Goal: Leave review/rating

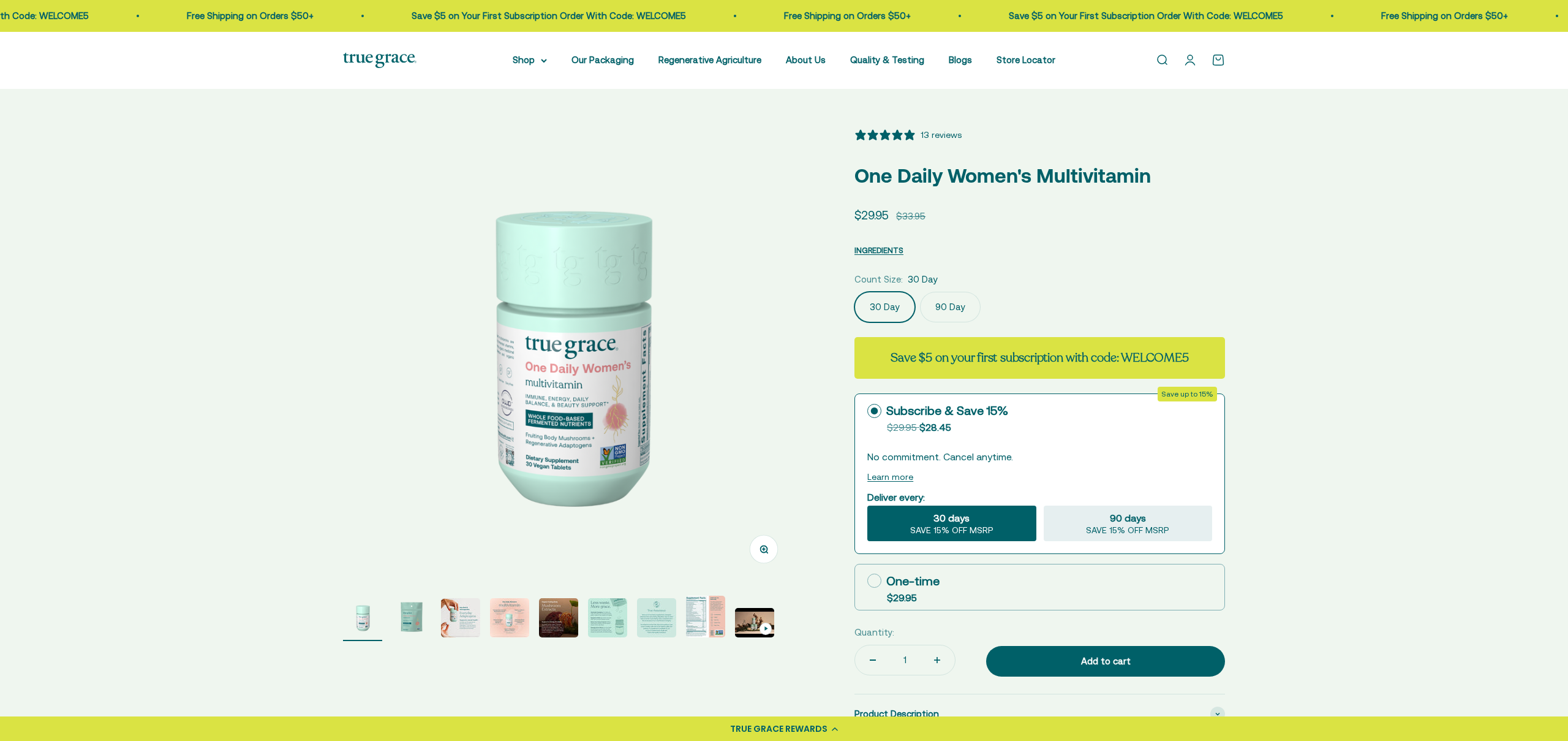
select select "3"
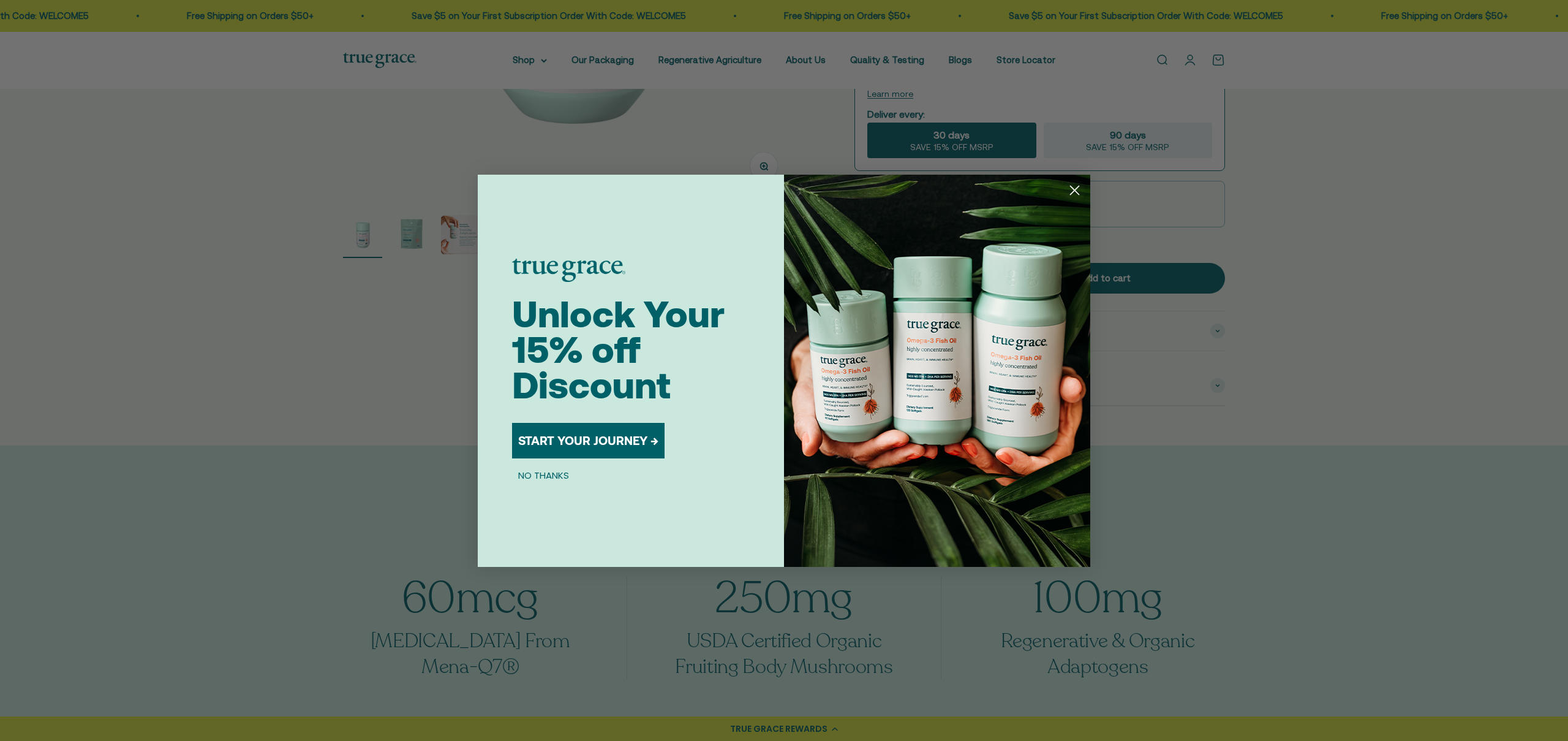
scroll to position [383, 0]
click at [1069, 188] on circle "Close dialog" at bounding box center [1075, 189] width 20 height 20
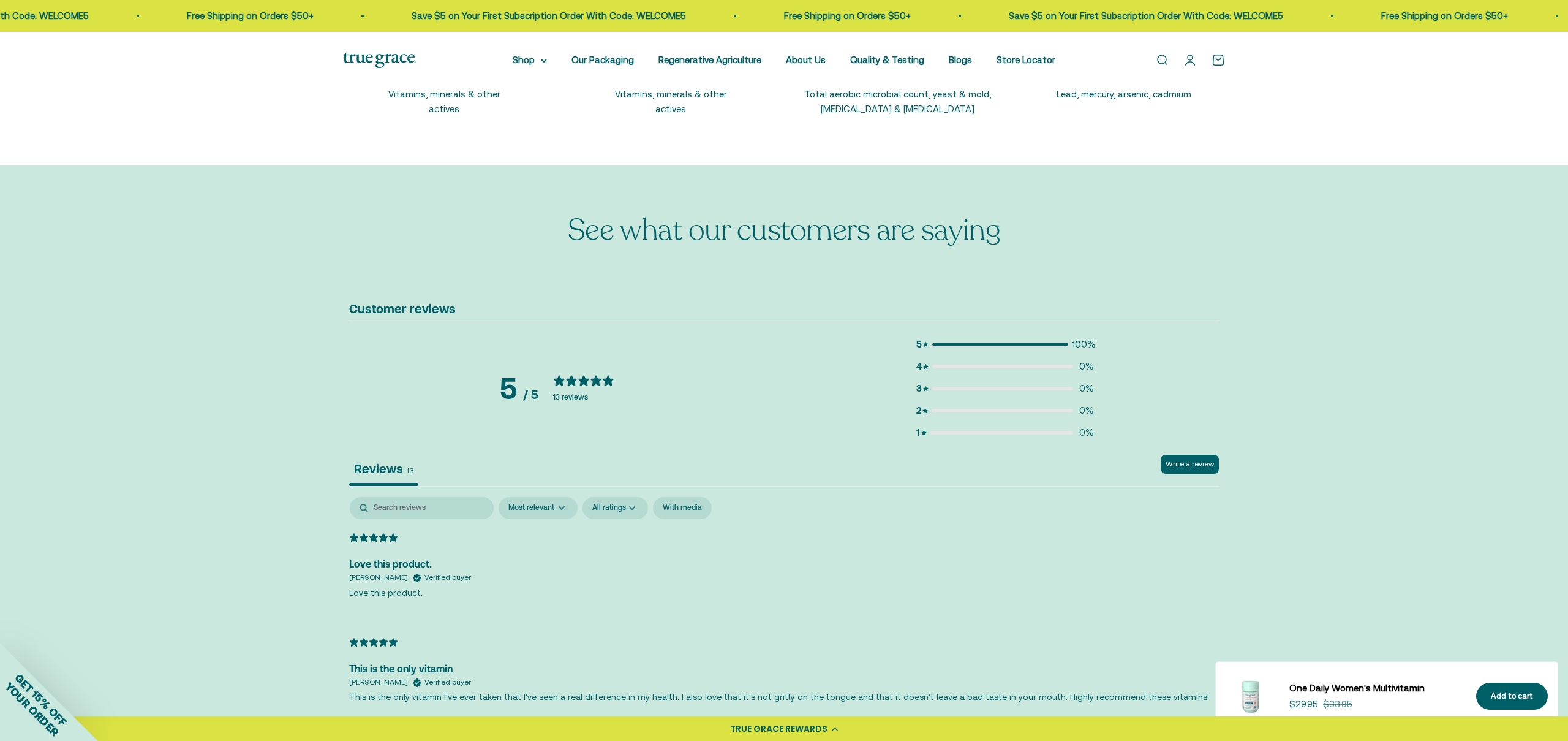
scroll to position [2074, 0]
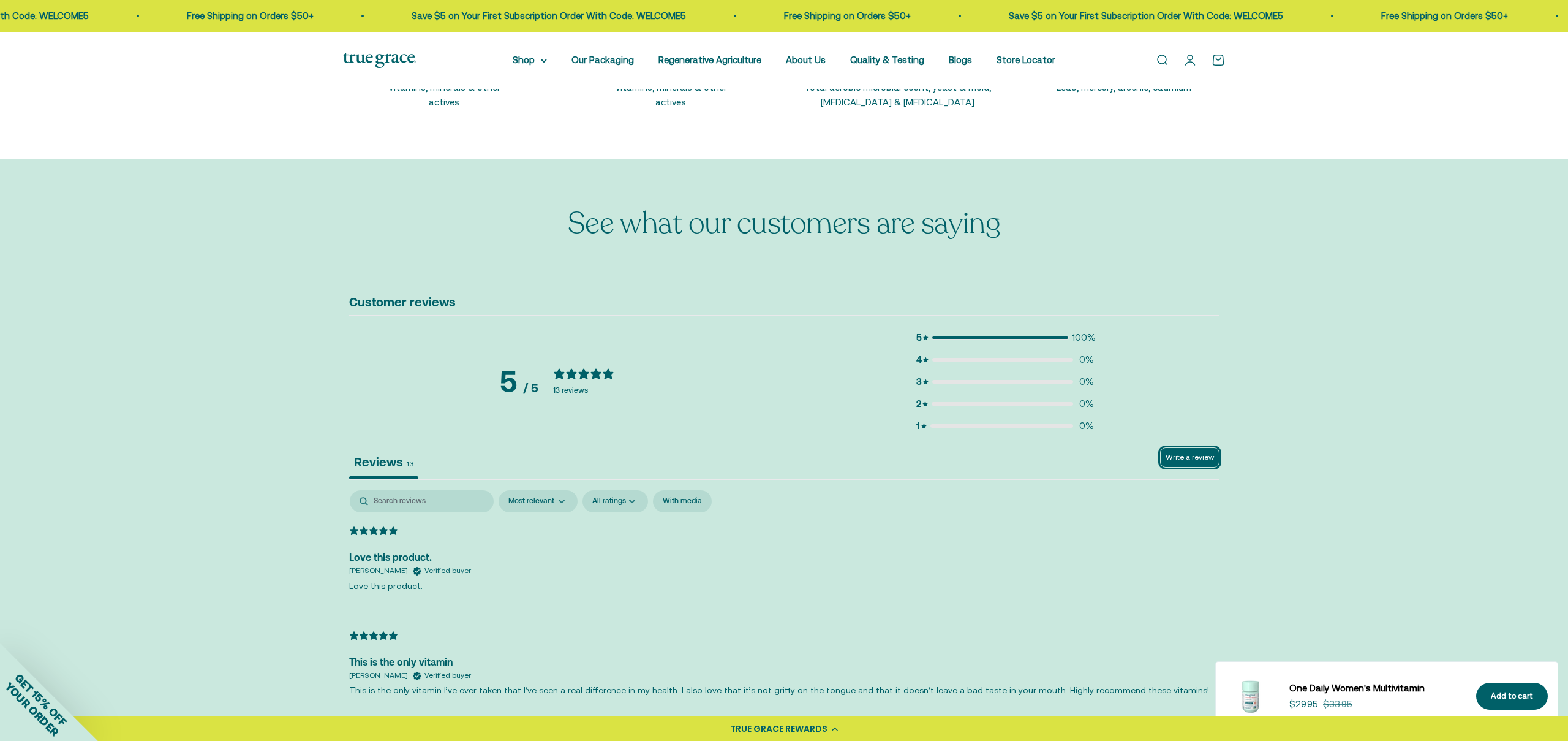
click at [1172, 452] on button "Write a review" at bounding box center [1190, 457] width 58 height 19
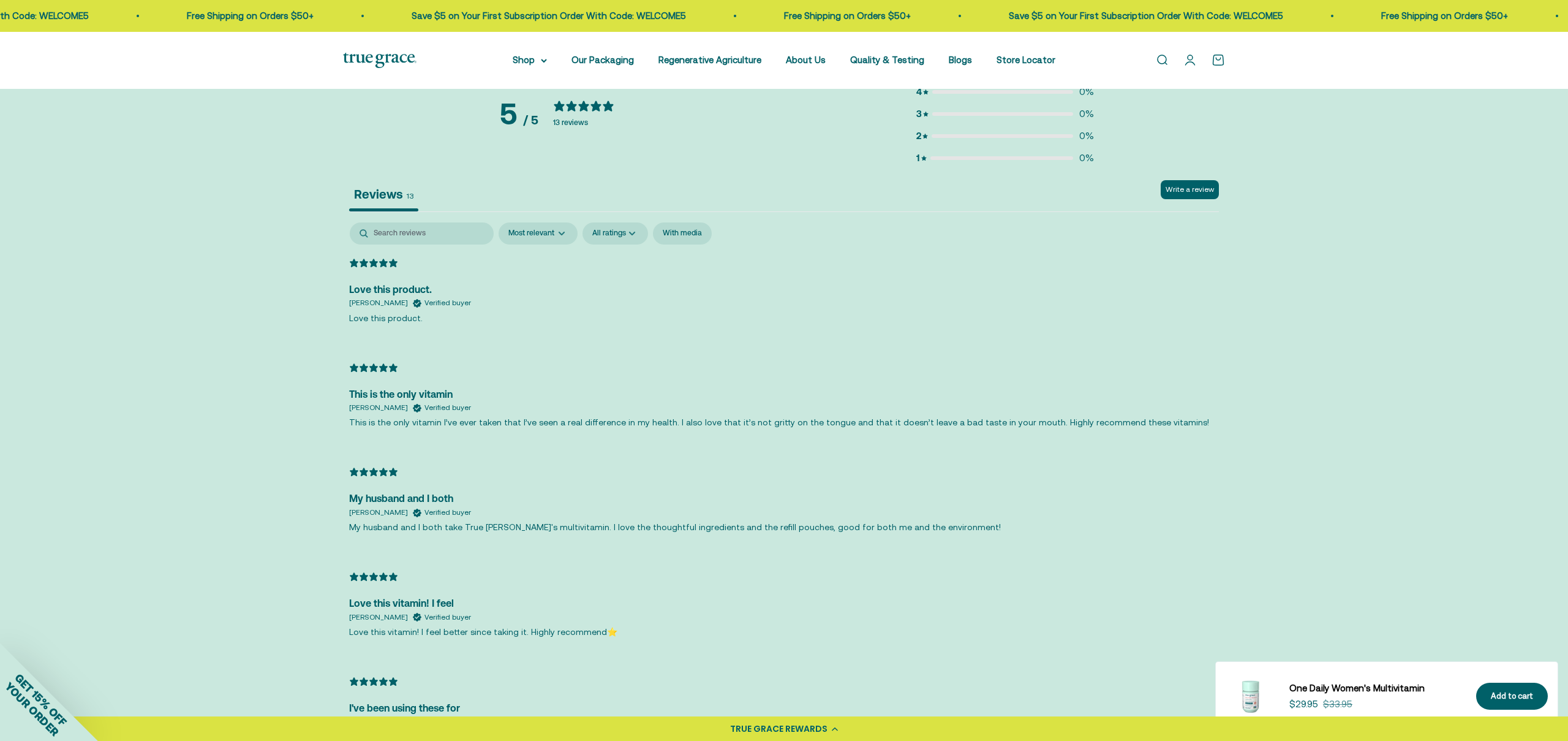
scroll to position [2318, 0]
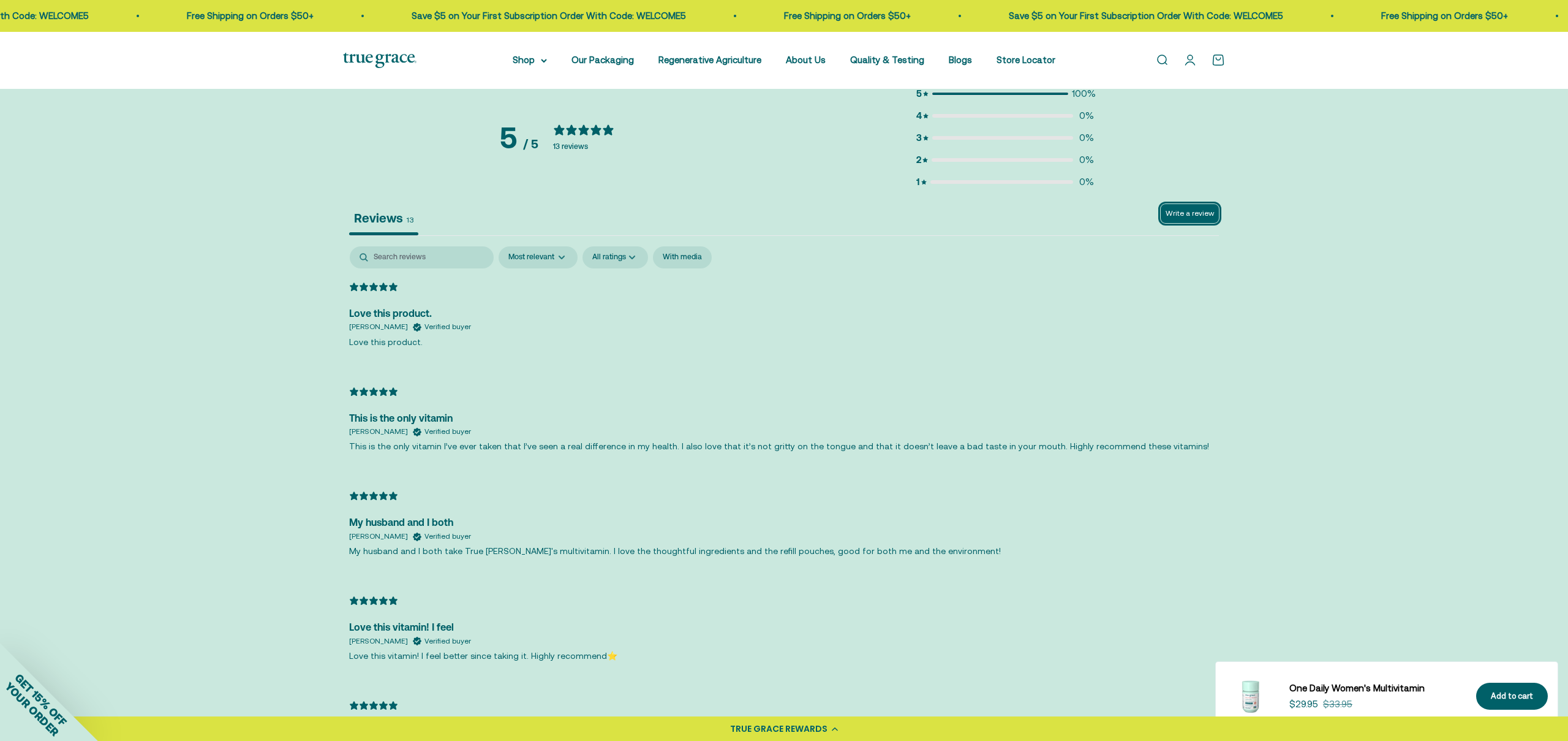
click at [1213, 210] on button "Write a review" at bounding box center [1190, 213] width 58 height 19
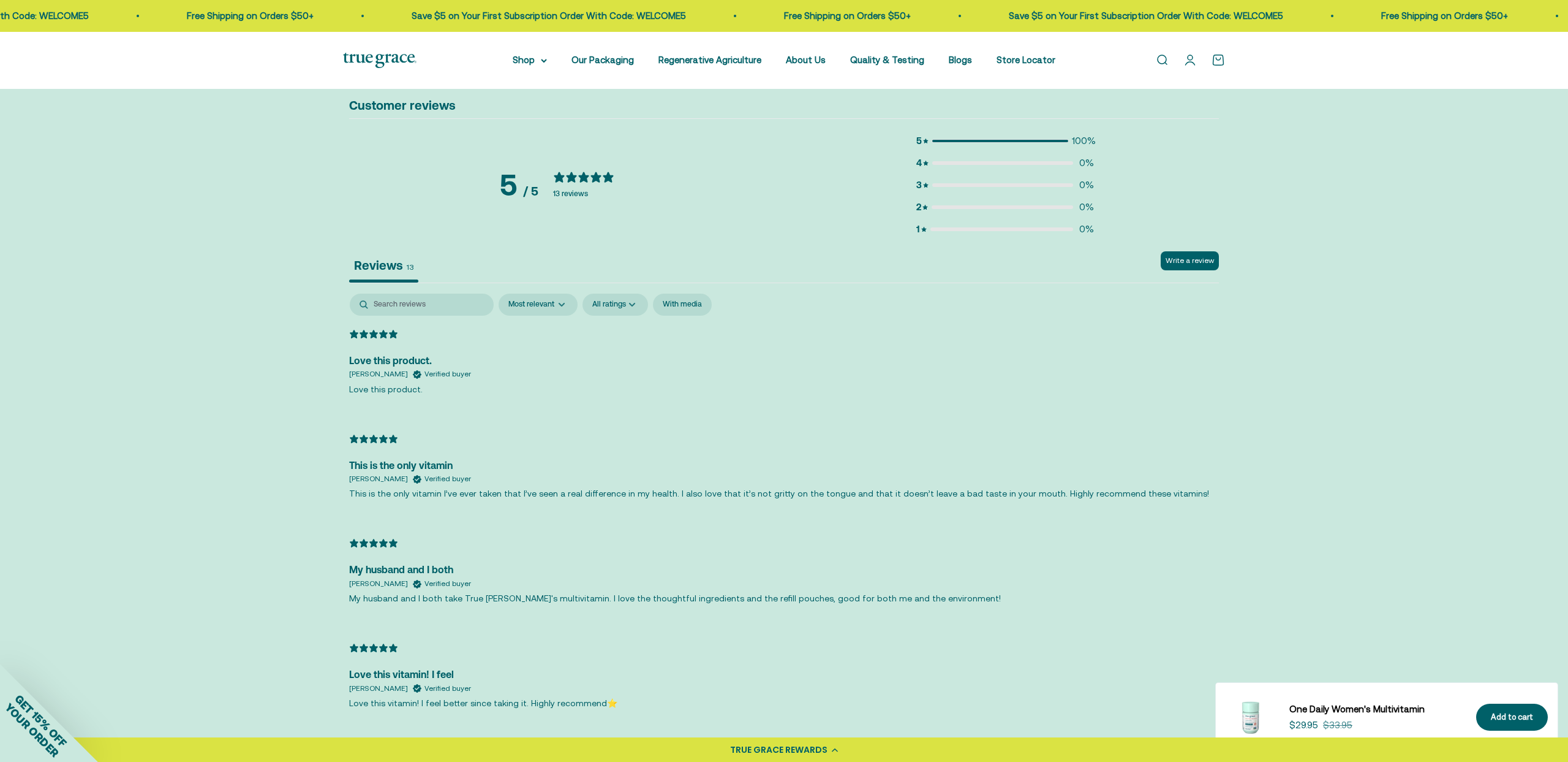
scroll to position [2254, 0]
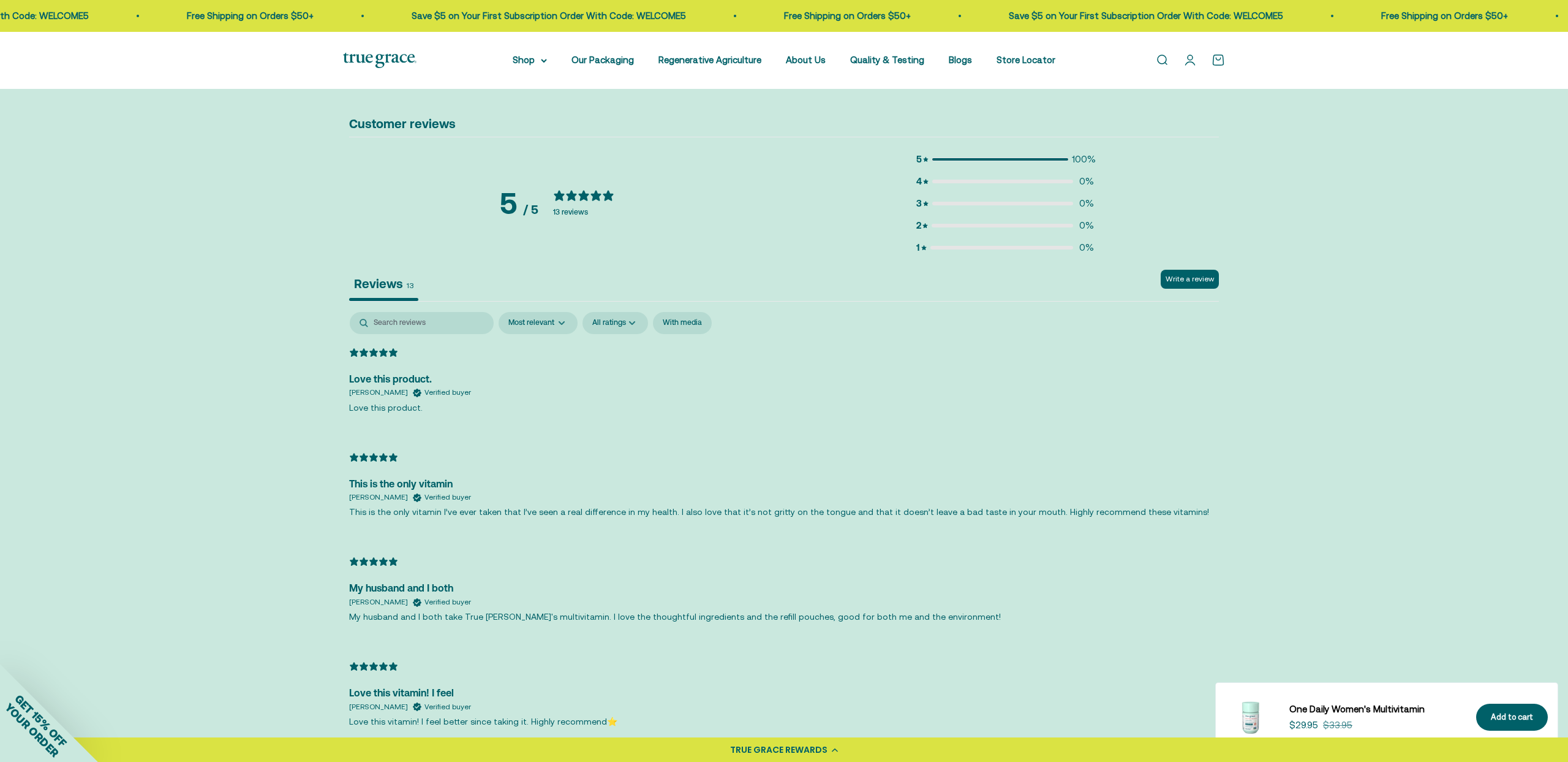
click at [1158, 281] on div "Write a review Reviews 13" at bounding box center [784, 285] width 870 height 32
click at [1186, 282] on button "Write a review" at bounding box center [1190, 279] width 58 height 19
click at [1094, 248] on div "5 / 5 13 reviews 5 100 % 4 0 % 3 0 % 2 0 % 1 0 %" at bounding box center [784, 203] width 870 height 103
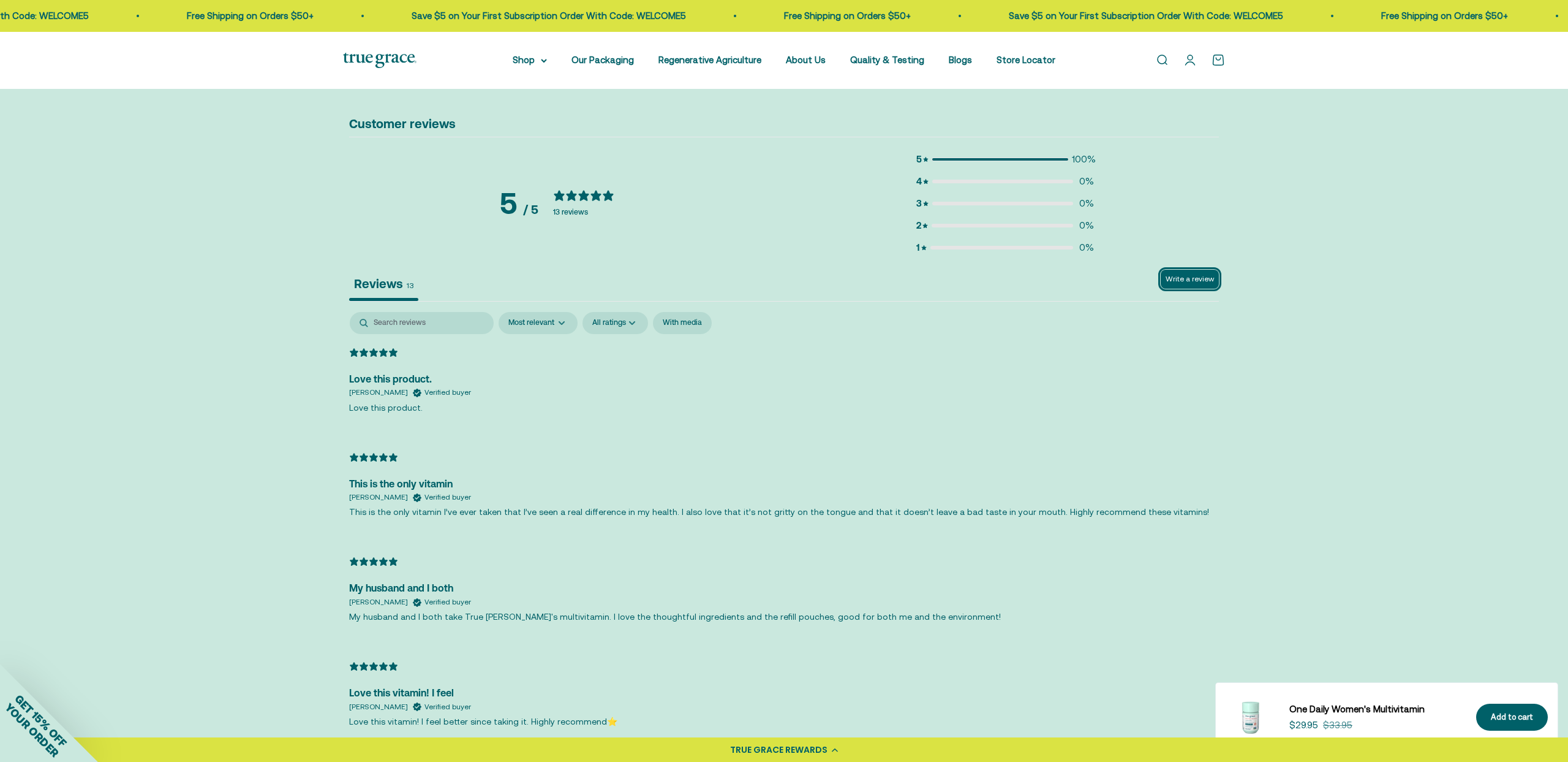
click at [1204, 281] on button "Write a review" at bounding box center [1190, 279] width 58 height 19
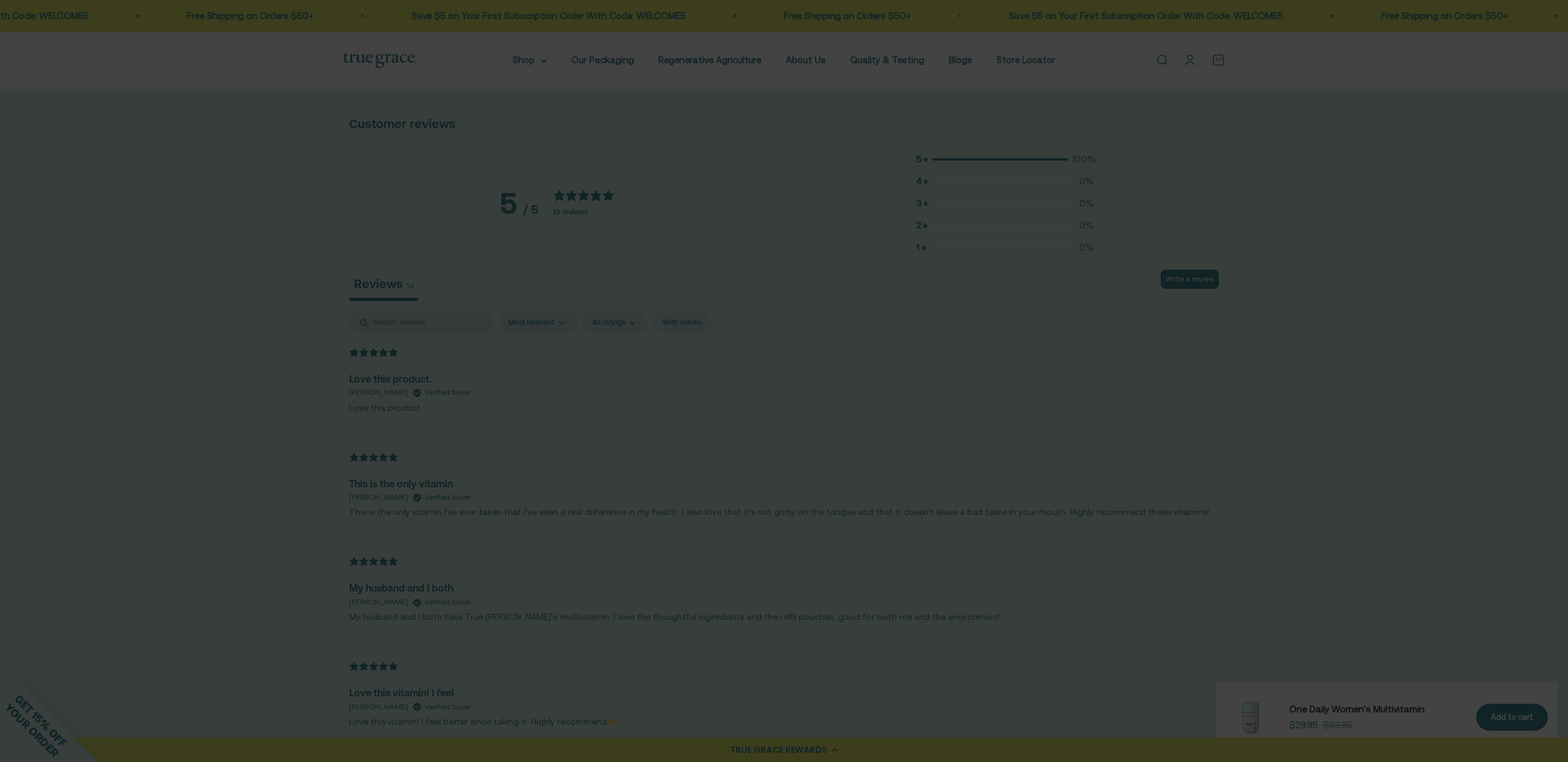
click at [392, 199] on div at bounding box center [784, 381] width 1568 height 762
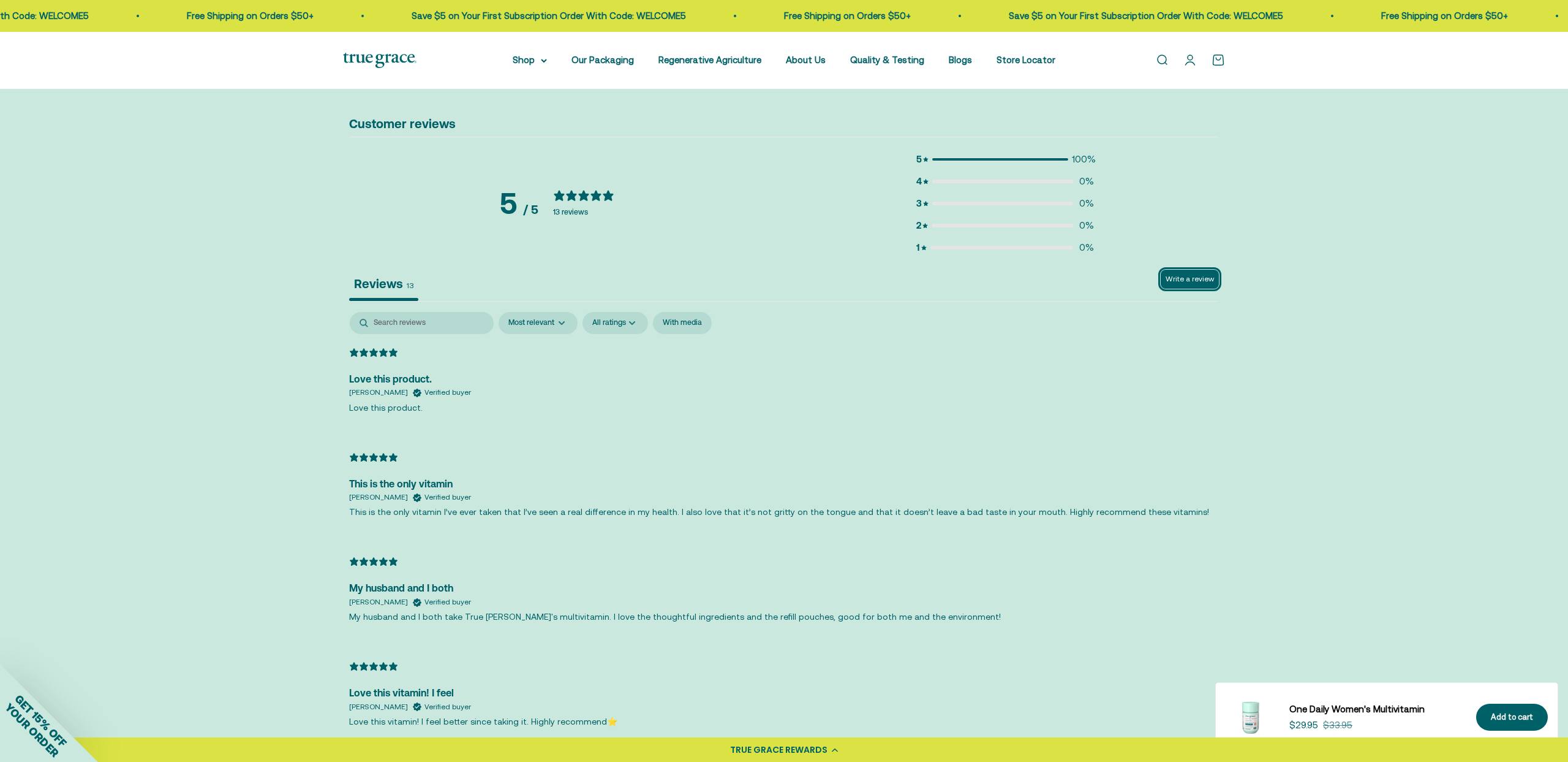
click at [1179, 281] on button "Write a review" at bounding box center [1190, 279] width 58 height 19
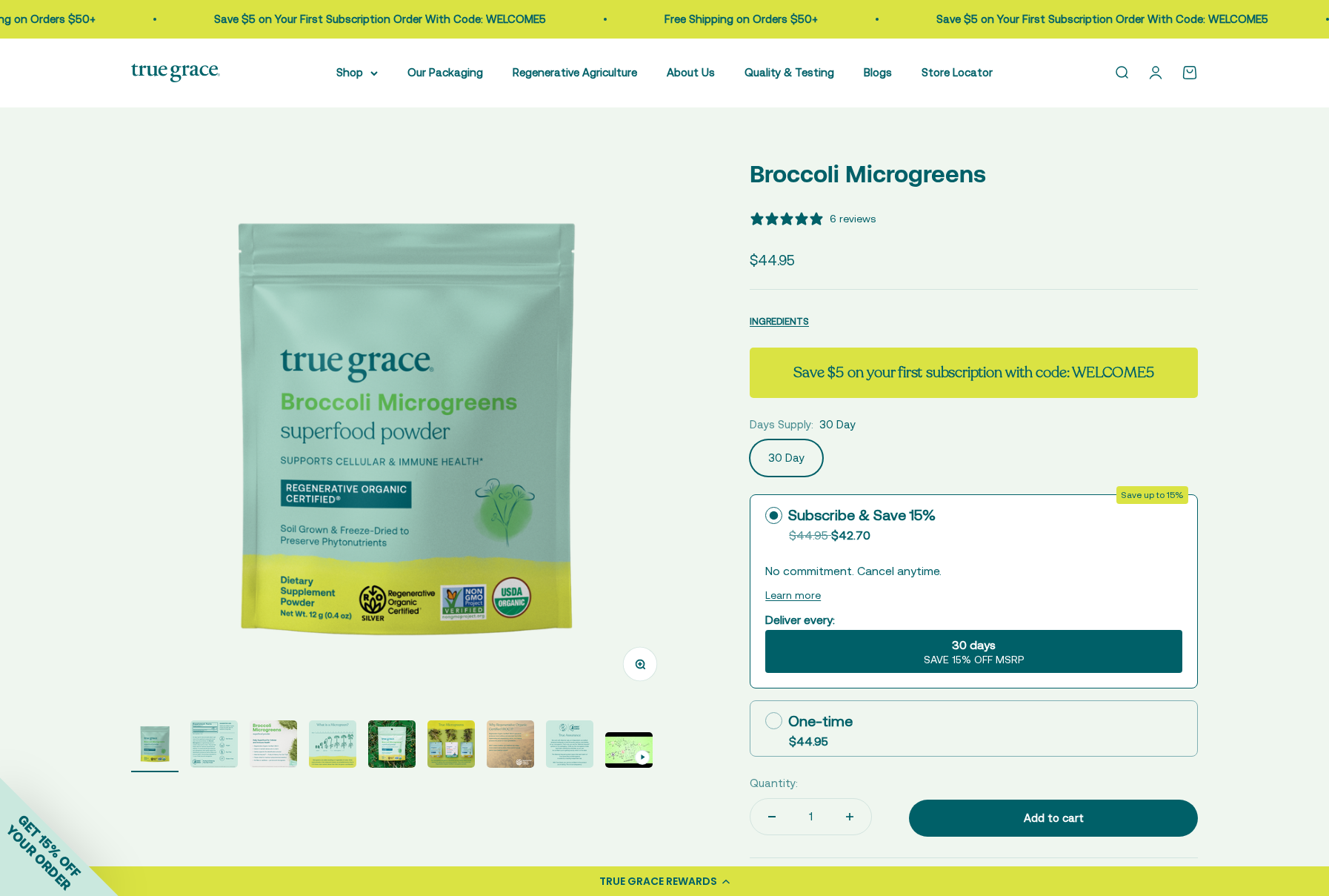
select select "3"
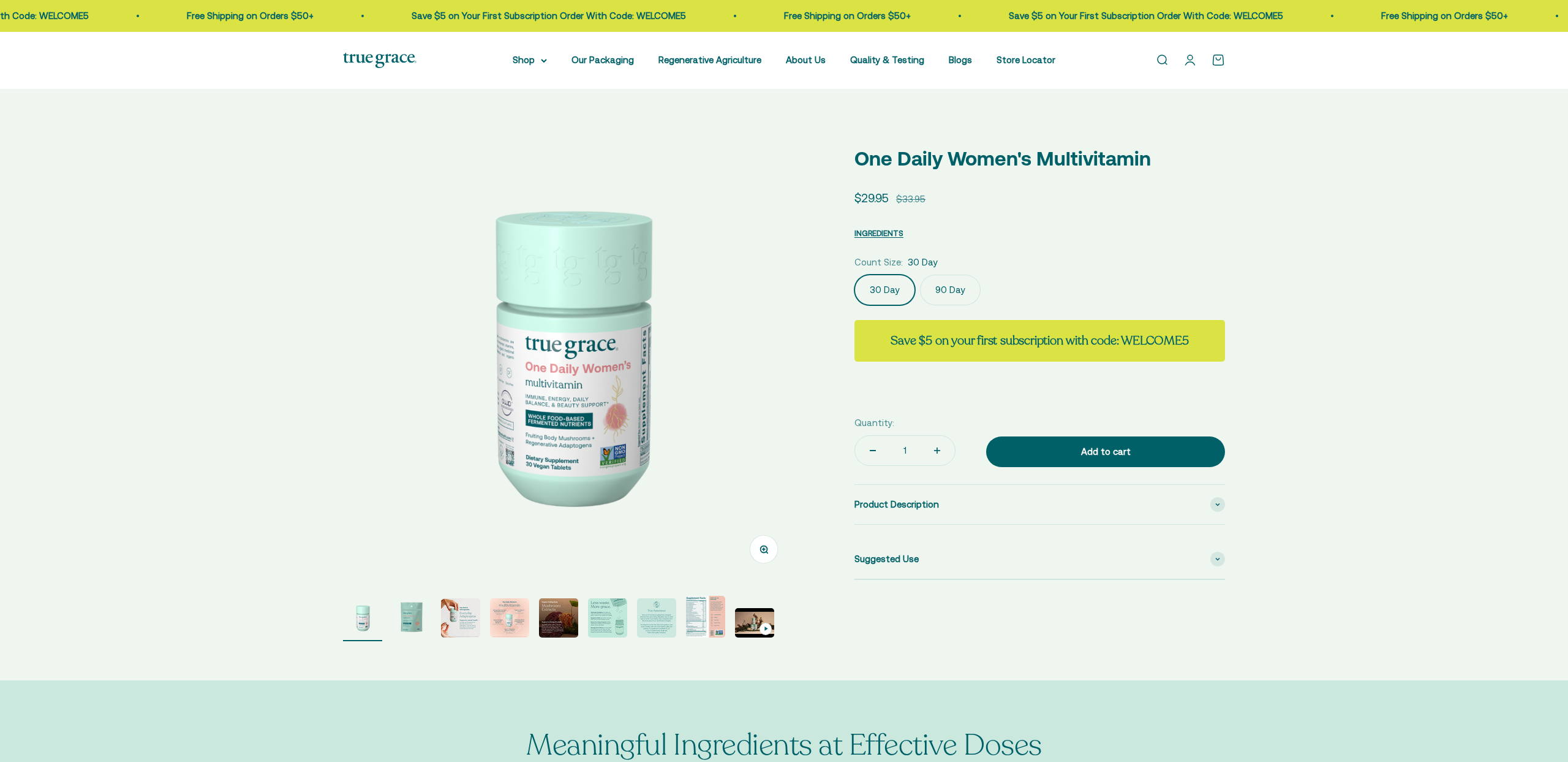
select select "3"
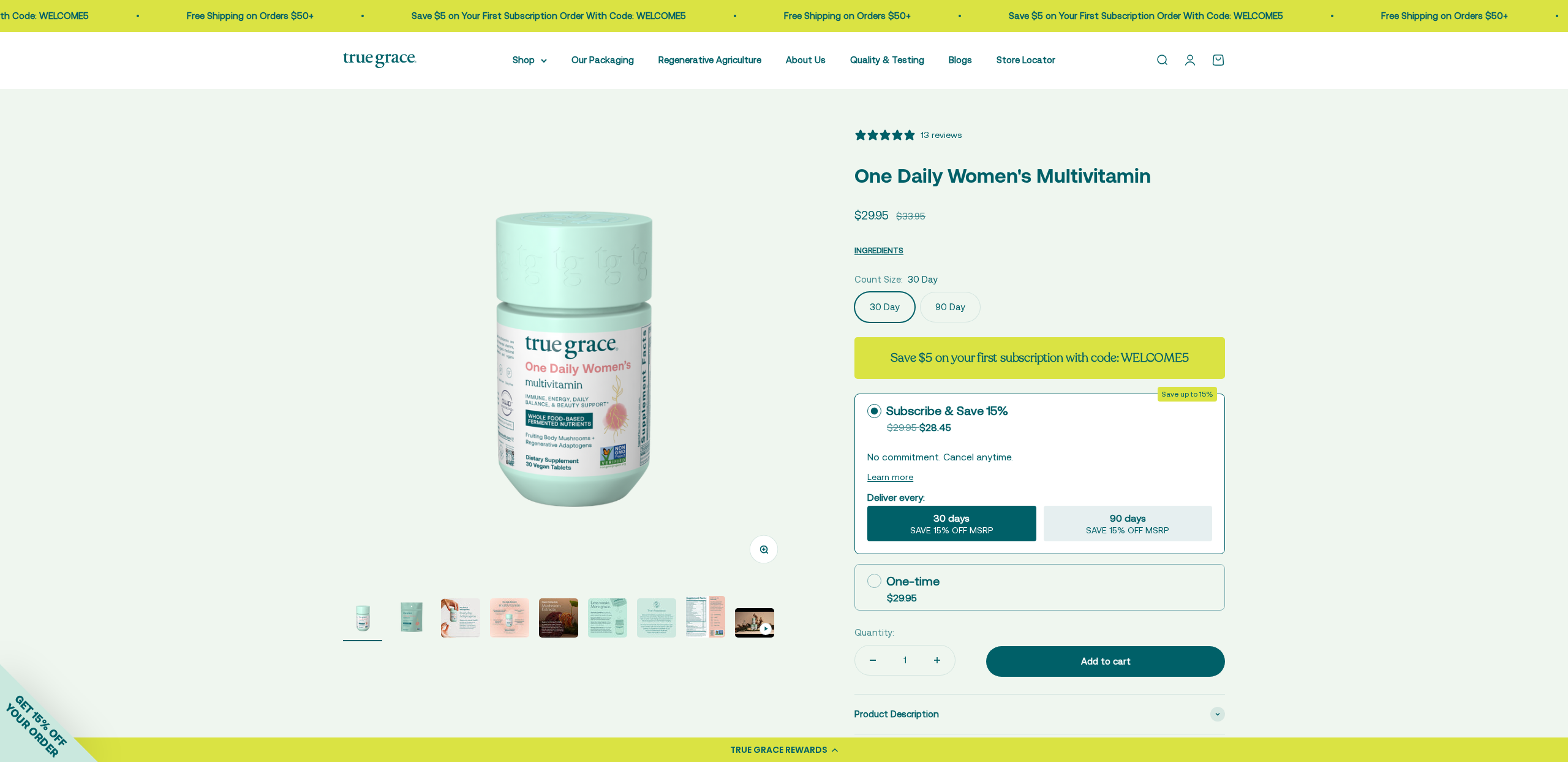
scroll to position [2097, 0]
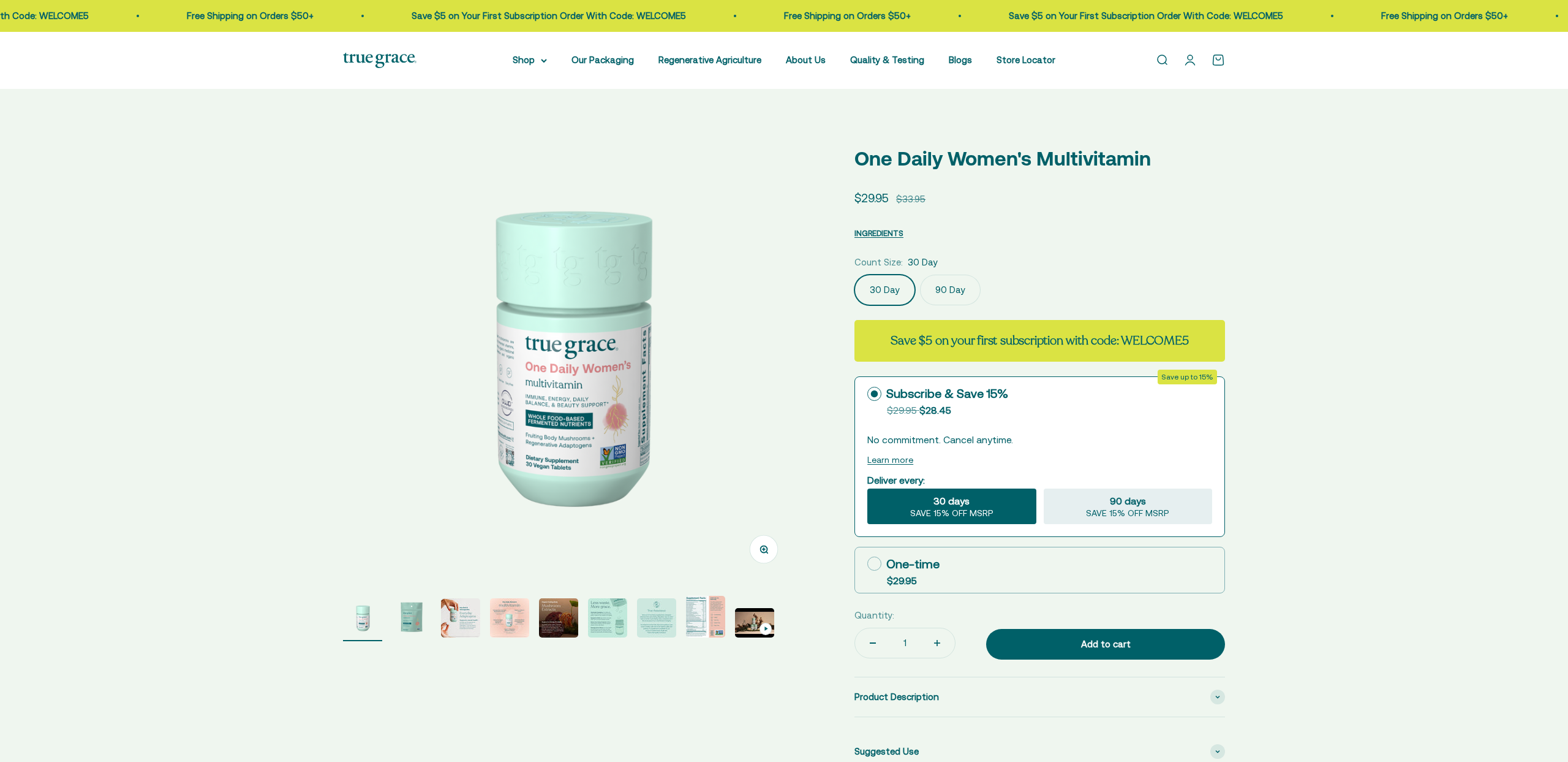
select select "3"
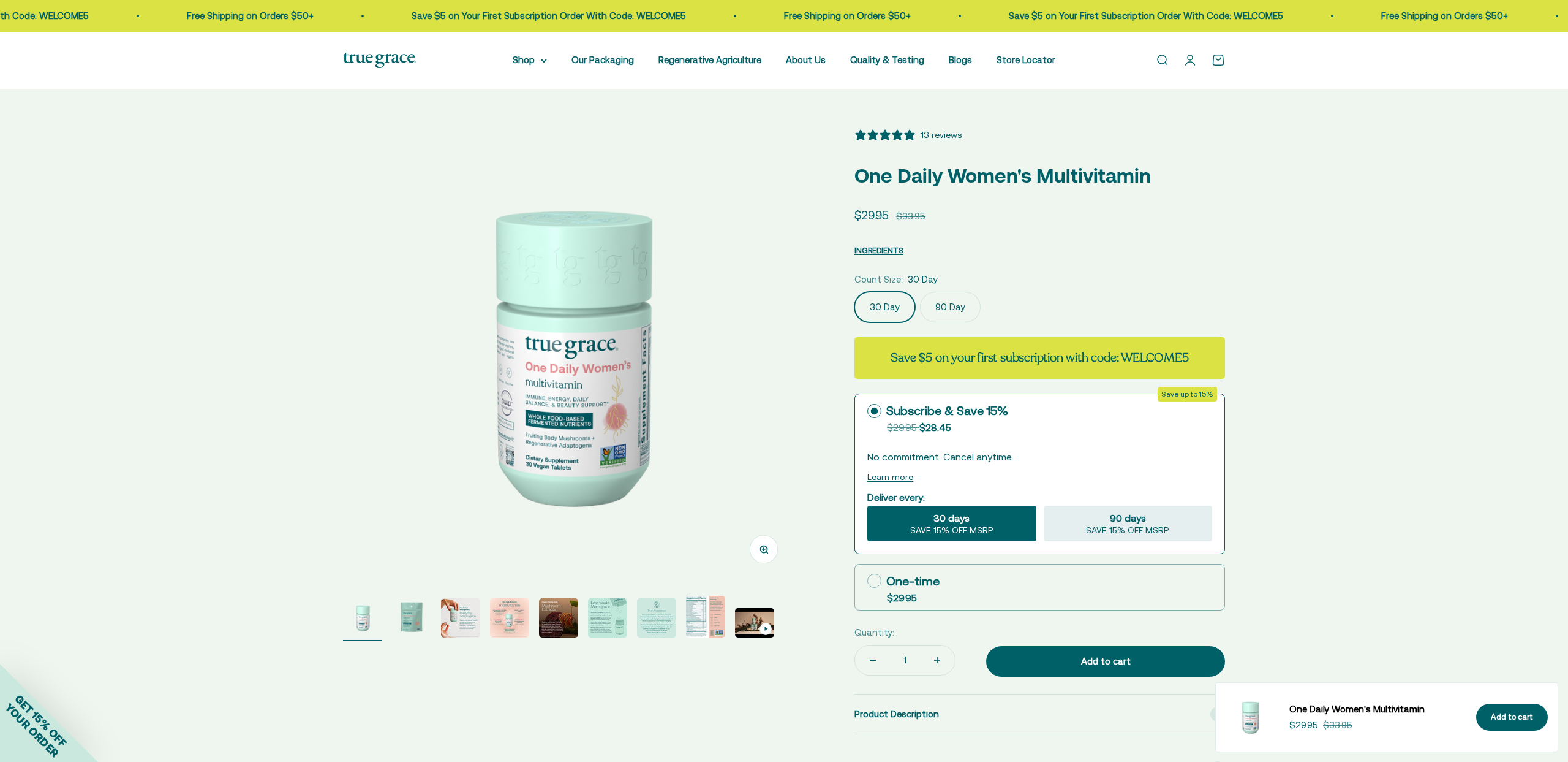
scroll to position [2097, 0]
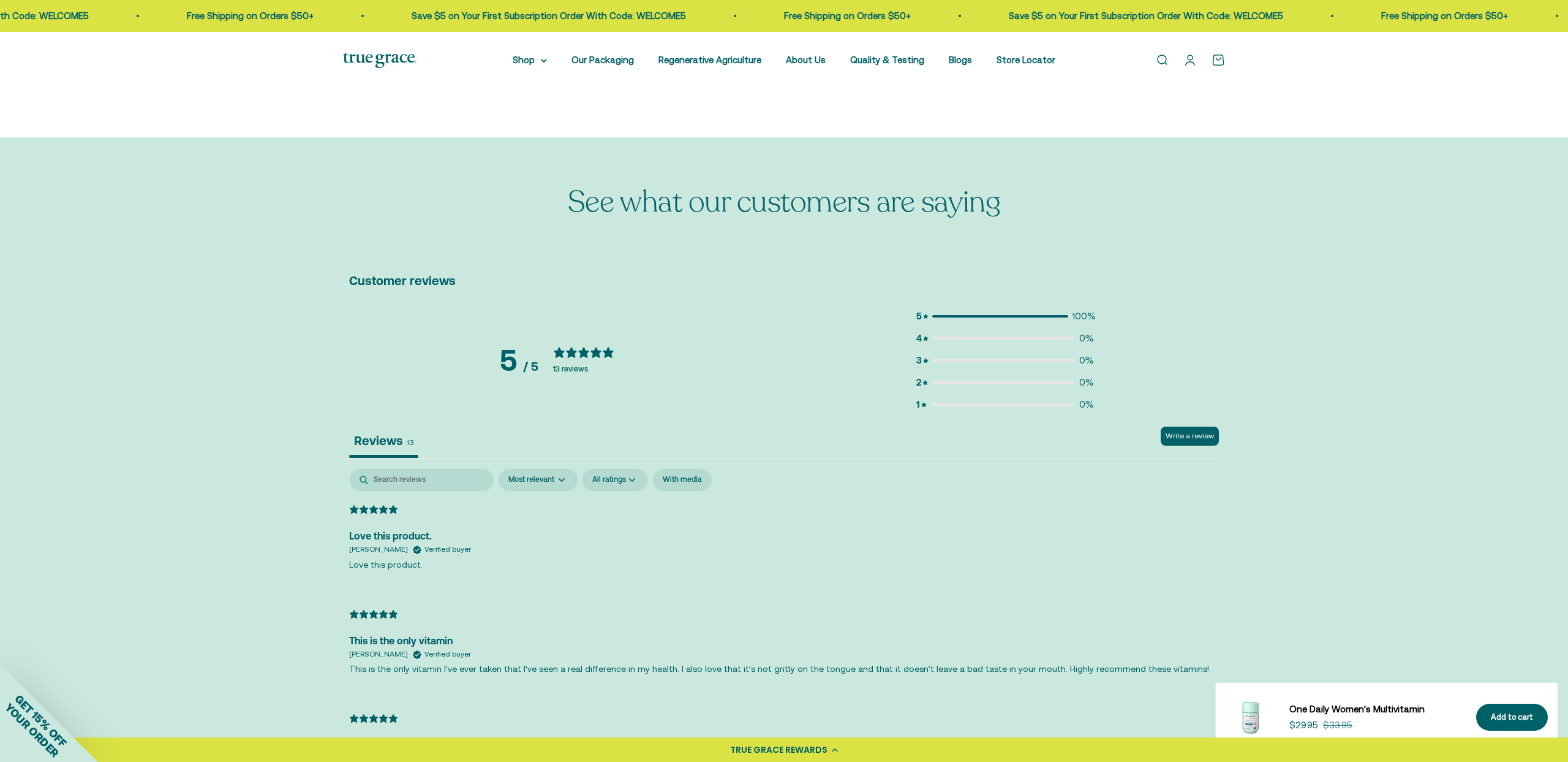
click at [1012, 433] on div "Write a review Reviews 13" at bounding box center [784, 442] width 870 height 32
click at [1246, 442] on div "Customer reviews 5 / 5 13 reviews 5 100 % 4 0 % 3 0 % 2 0 % 1 0 % Write a revie…" at bounding box center [784, 690] width 1568 height 846
click at [1174, 466] on div "Write a review Reviews 13 Most recent Highest rating Lowest rating Most relevan…" at bounding box center [784, 742] width 870 height 632
click at [1180, 449] on div "Write a review" at bounding box center [1190, 442] width 58 height 32
click at [723, 259] on div "See what our customers are saying" at bounding box center [784, 202] width 1568 height 131
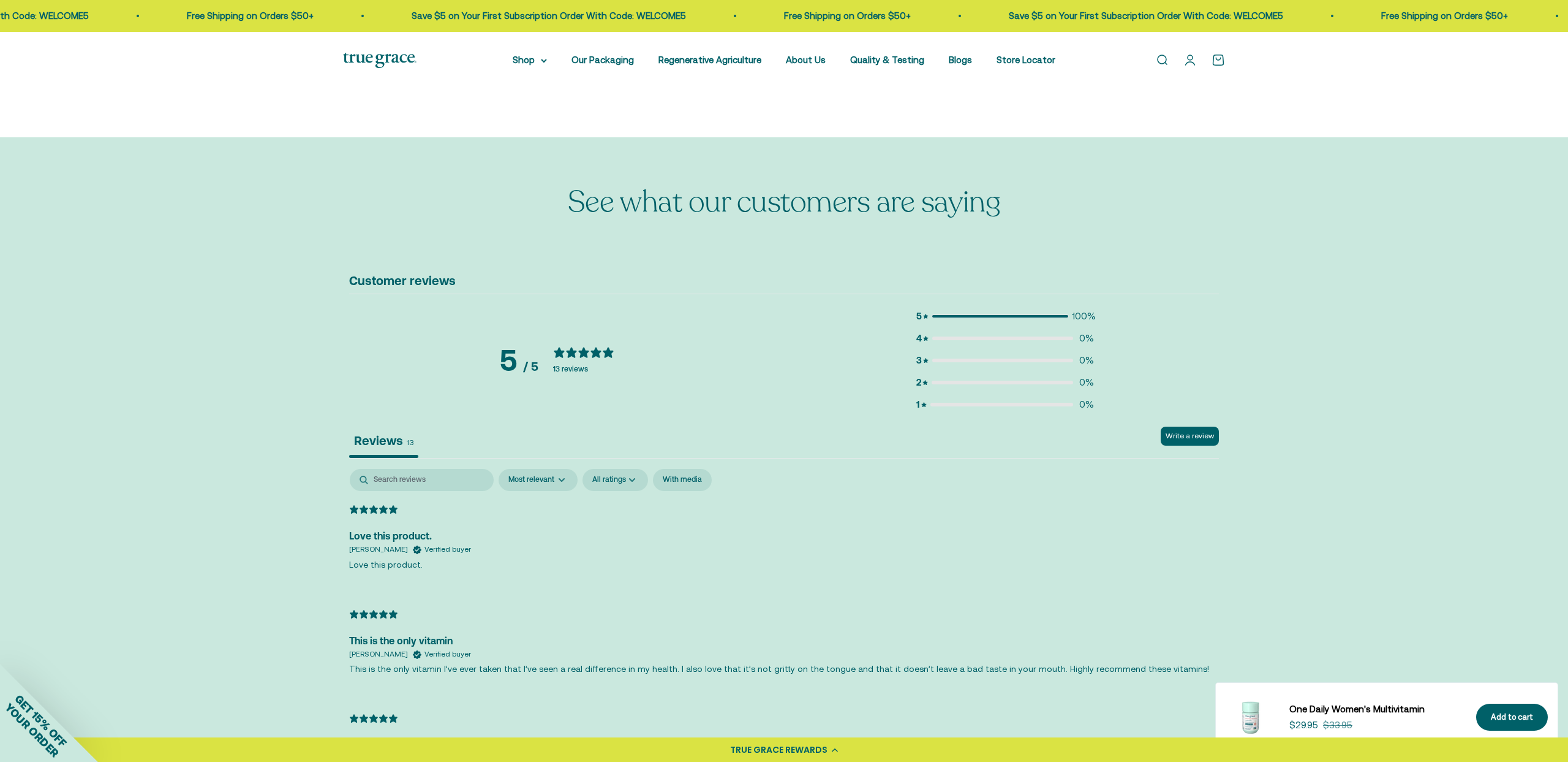
click at [1243, 310] on div "Customer reviews 5 / 5 13 reviews 5 100 % 4 0 % 3 0 % 2 0 % 1 0 % Write a revie…" at bounding box center [784, 690] width 1568 height 846
click at [1209, 433] on button "Write a review" at bounding box center [1190, 436] width 58 height 19
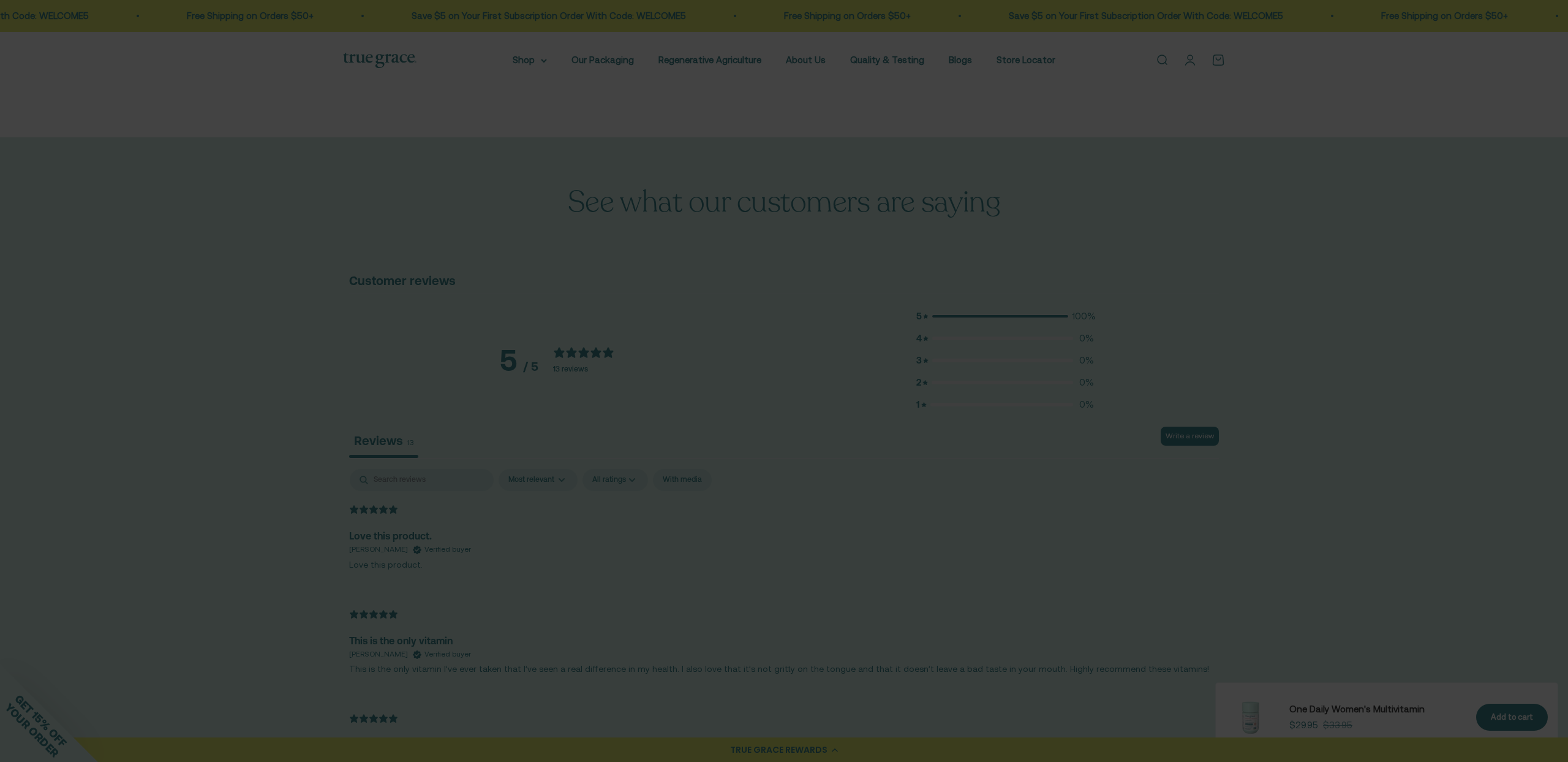
click at [1209, 433] on div at bounding box center [784, 381] width 1568 height 762
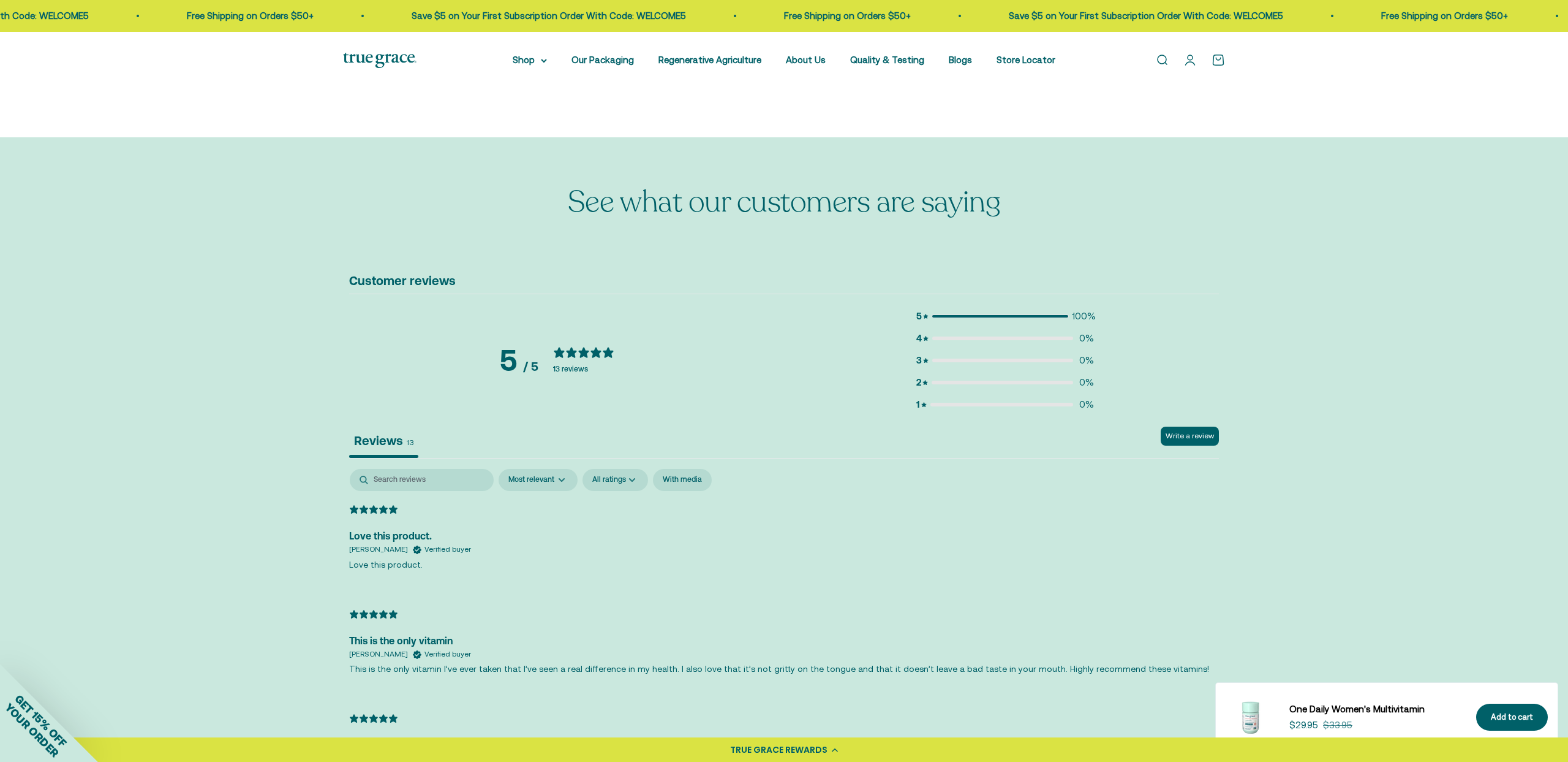
click at [833, 749] on icon at bounding box center [835, 749] width 6 height 4
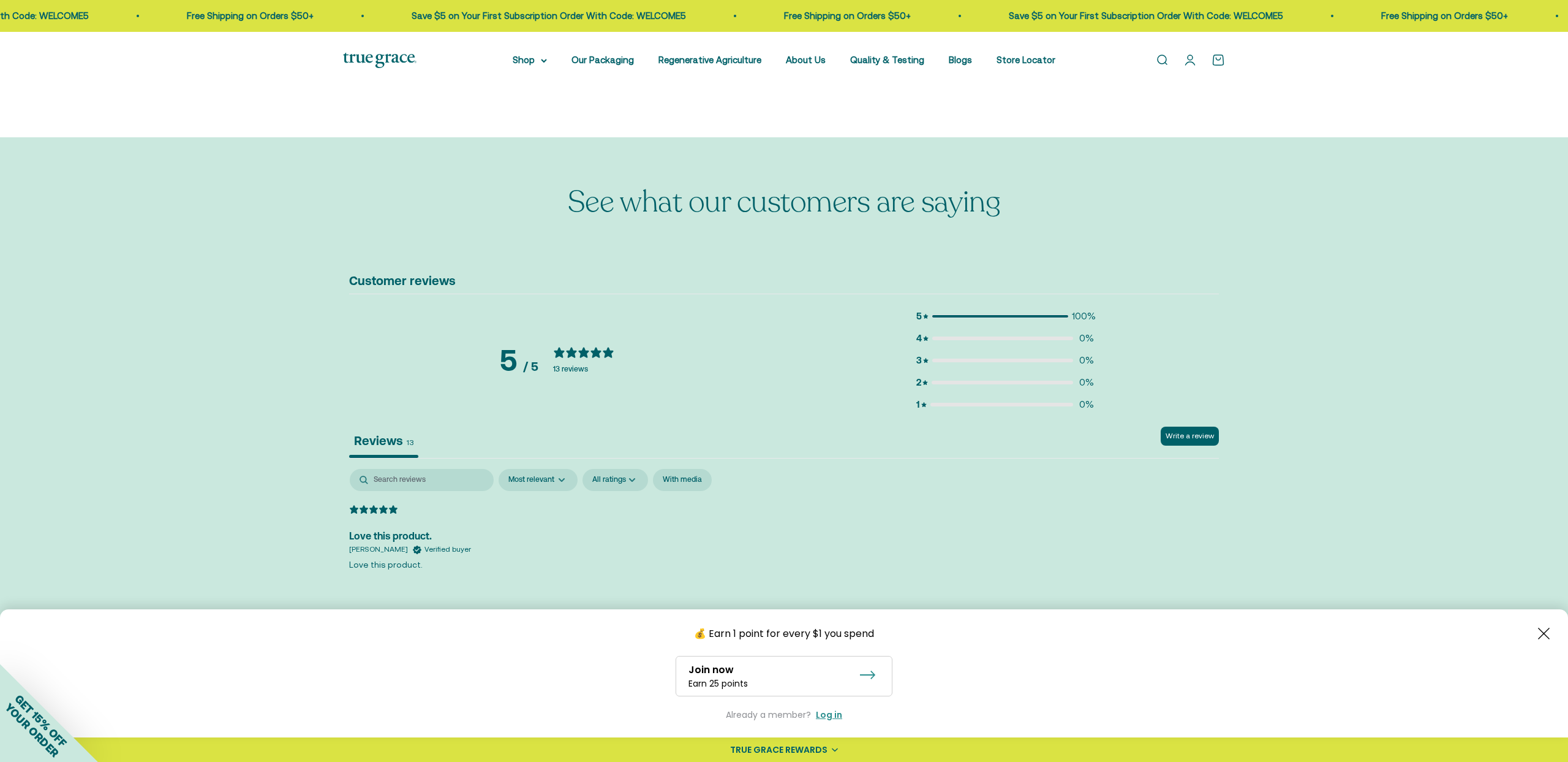
click at [836, 747] on icon at bounding box center [835, 750] width 6 height 5
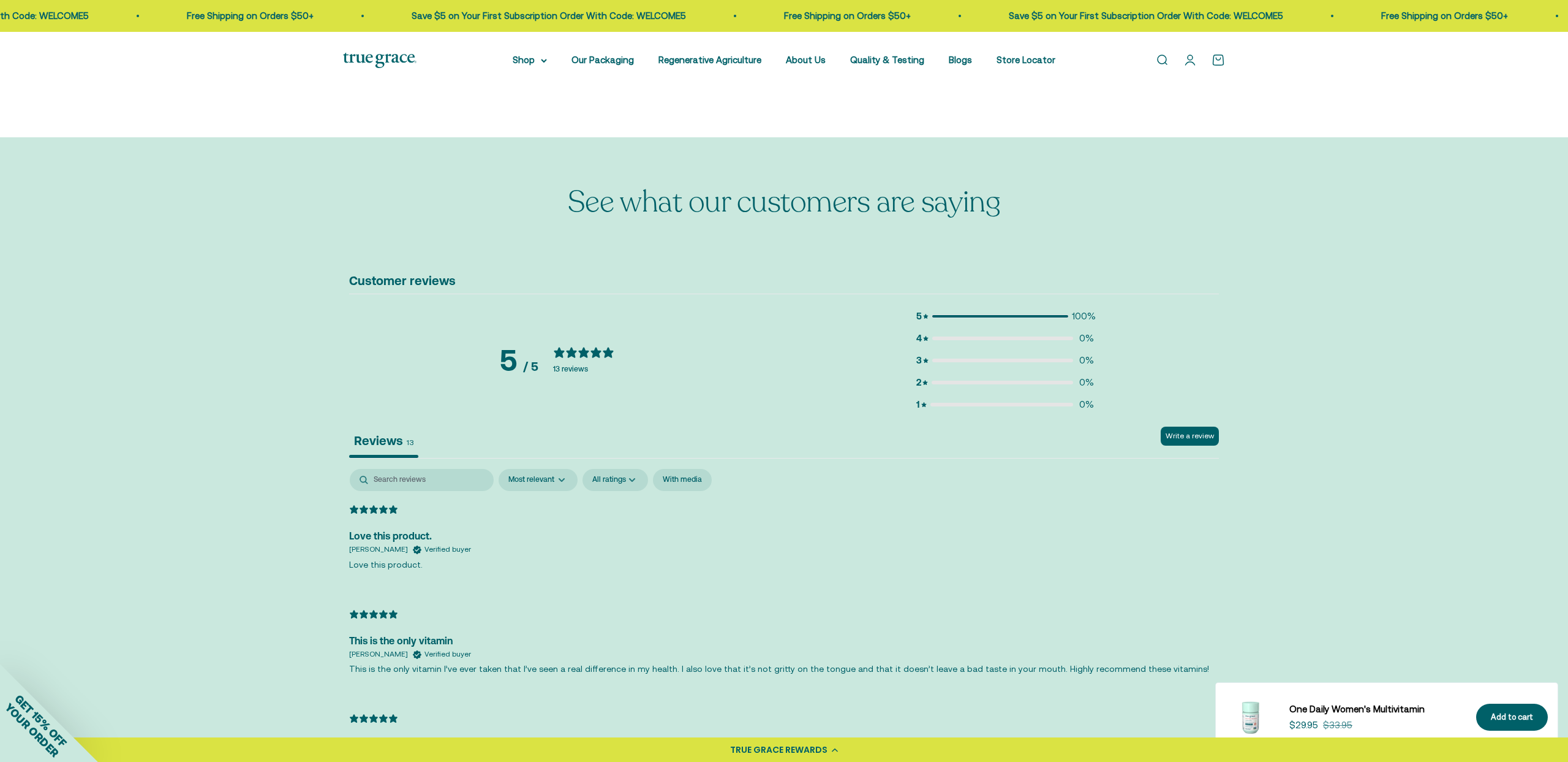
click at [837, 747] on icon at bounding box center [835, 750] width 6 height 5
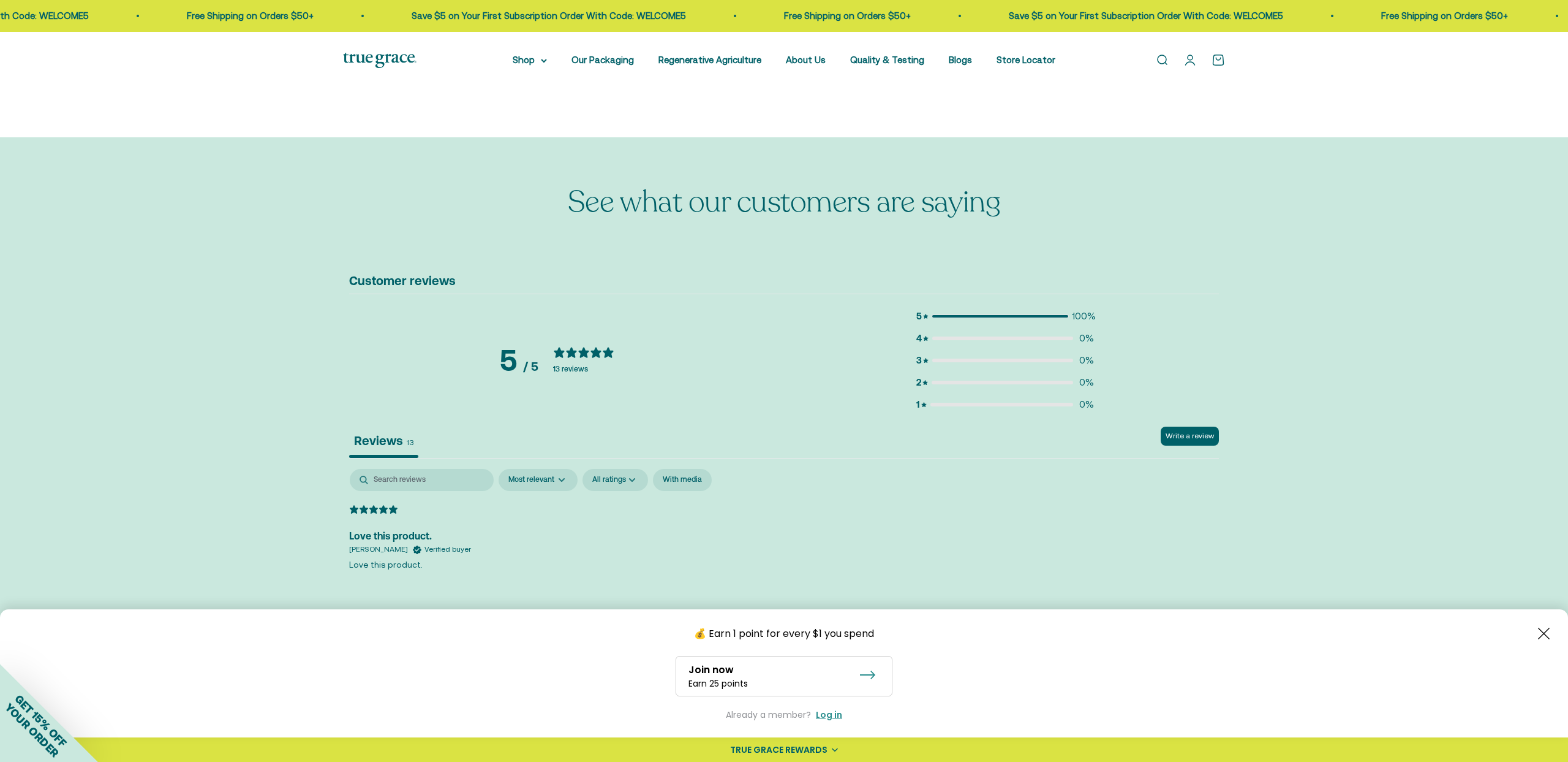
click at [837, 747] on icon at bounding box center [835, 750] width 6 height 5
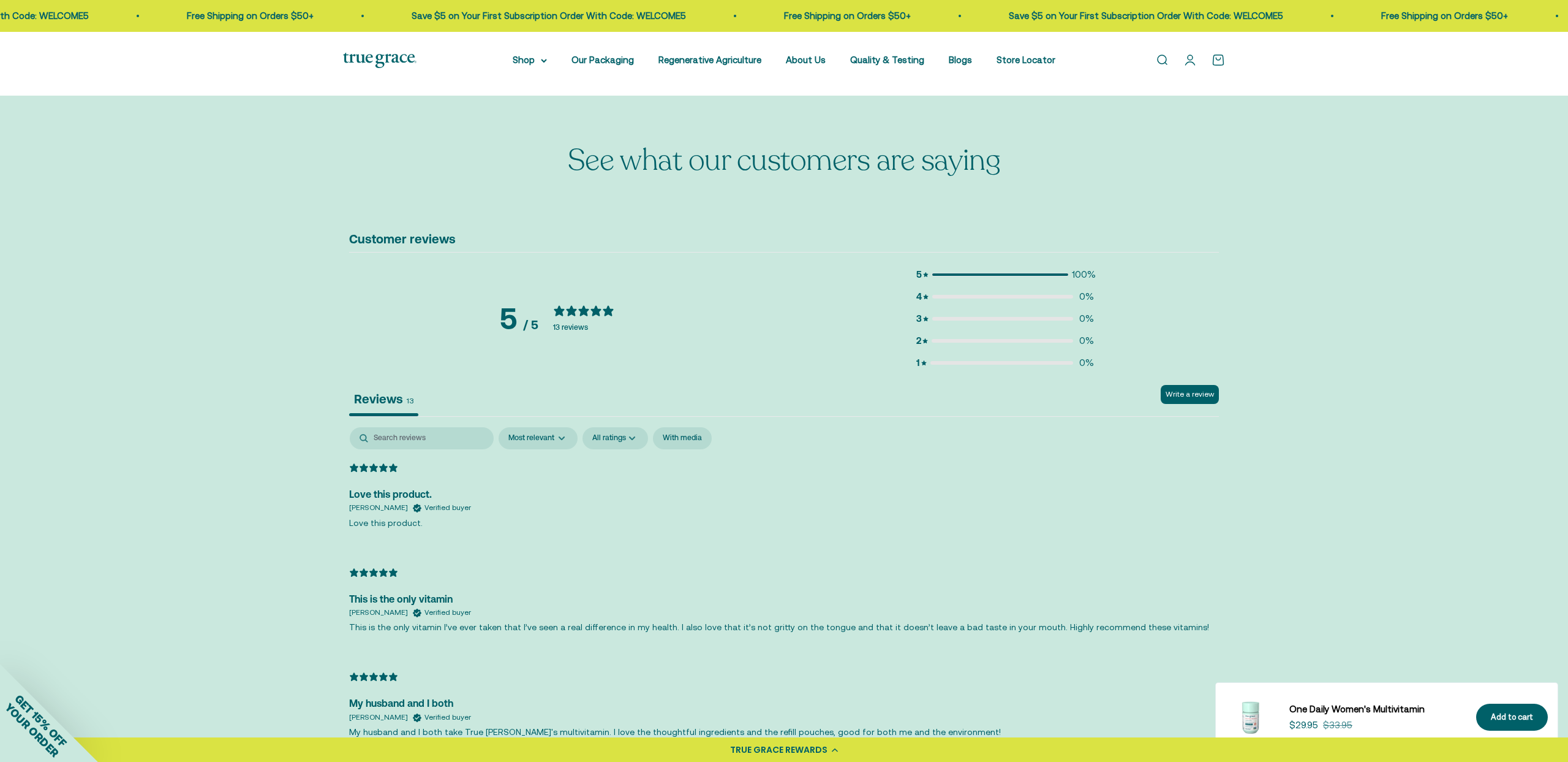
scroll to position [2278, 0]
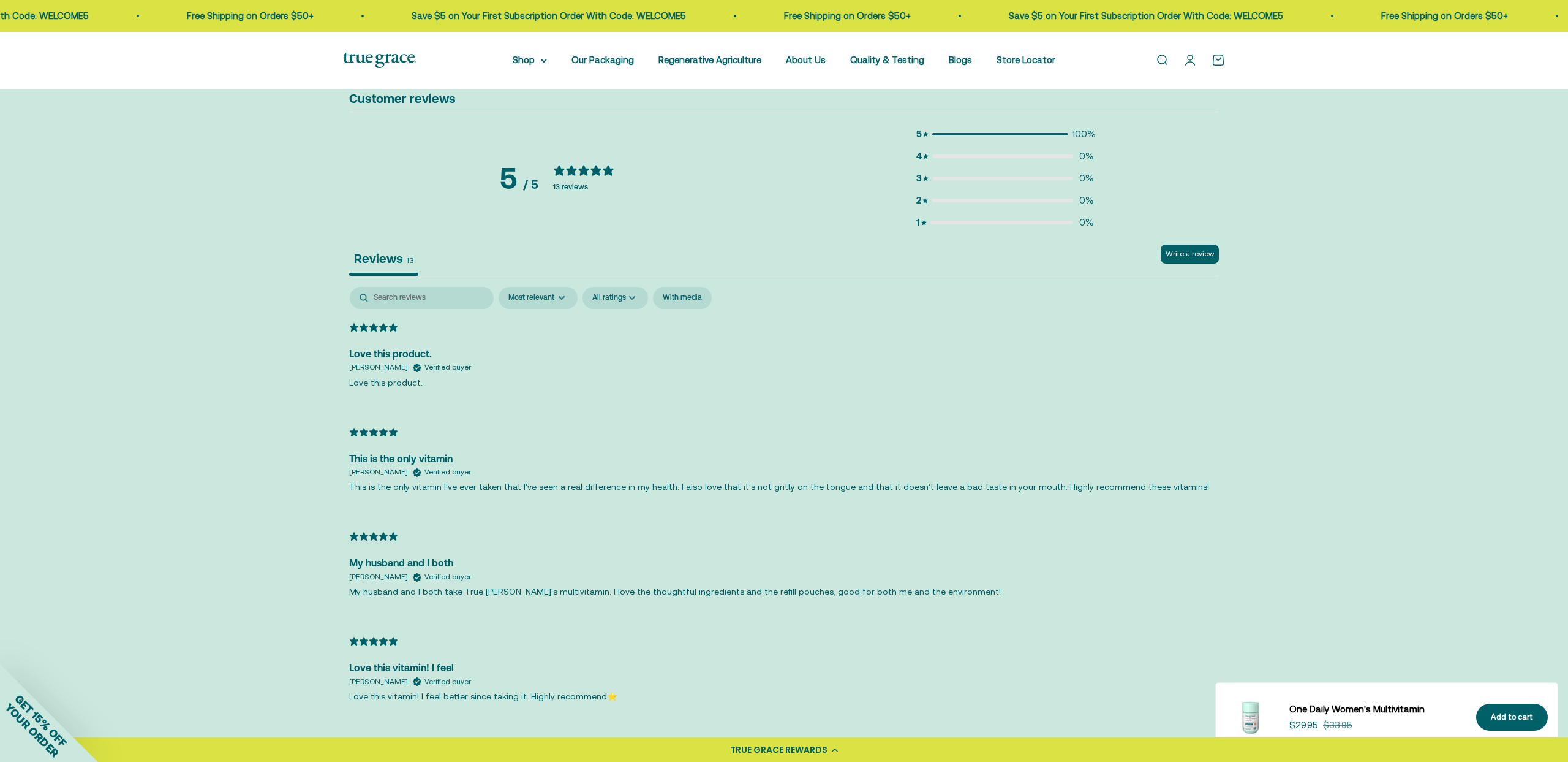
click at [949, 353] on div "Love this product." at bounding box center [784, 354] width 870 height 16
click at [1201, 254] on button "Write a review" at bounding box center [1190, 254] width 58 height 19
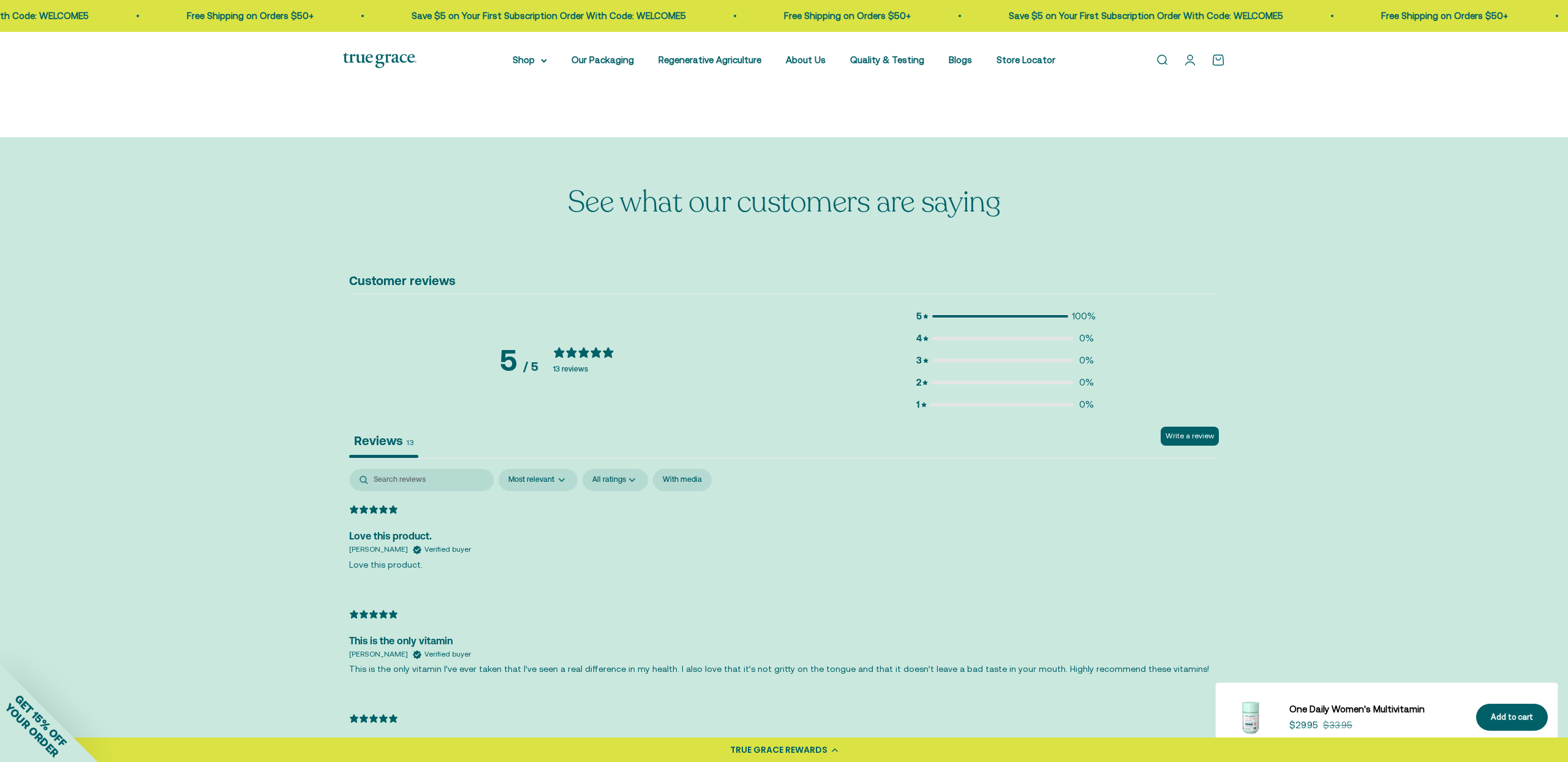
click at [1176, 468] on div "Most recent Highest rating Lowest rating Most relevant All ratings 1 star 2 sta…" at bounding box center [784, 480] width 870 height 23
click at [1189, 435] on button "Write a review" at bounding box center [1190, 436] width 58 height 19
click at [1186, 439] on button "Write a review" at bounding box center [1190, 436] width 58 height 19
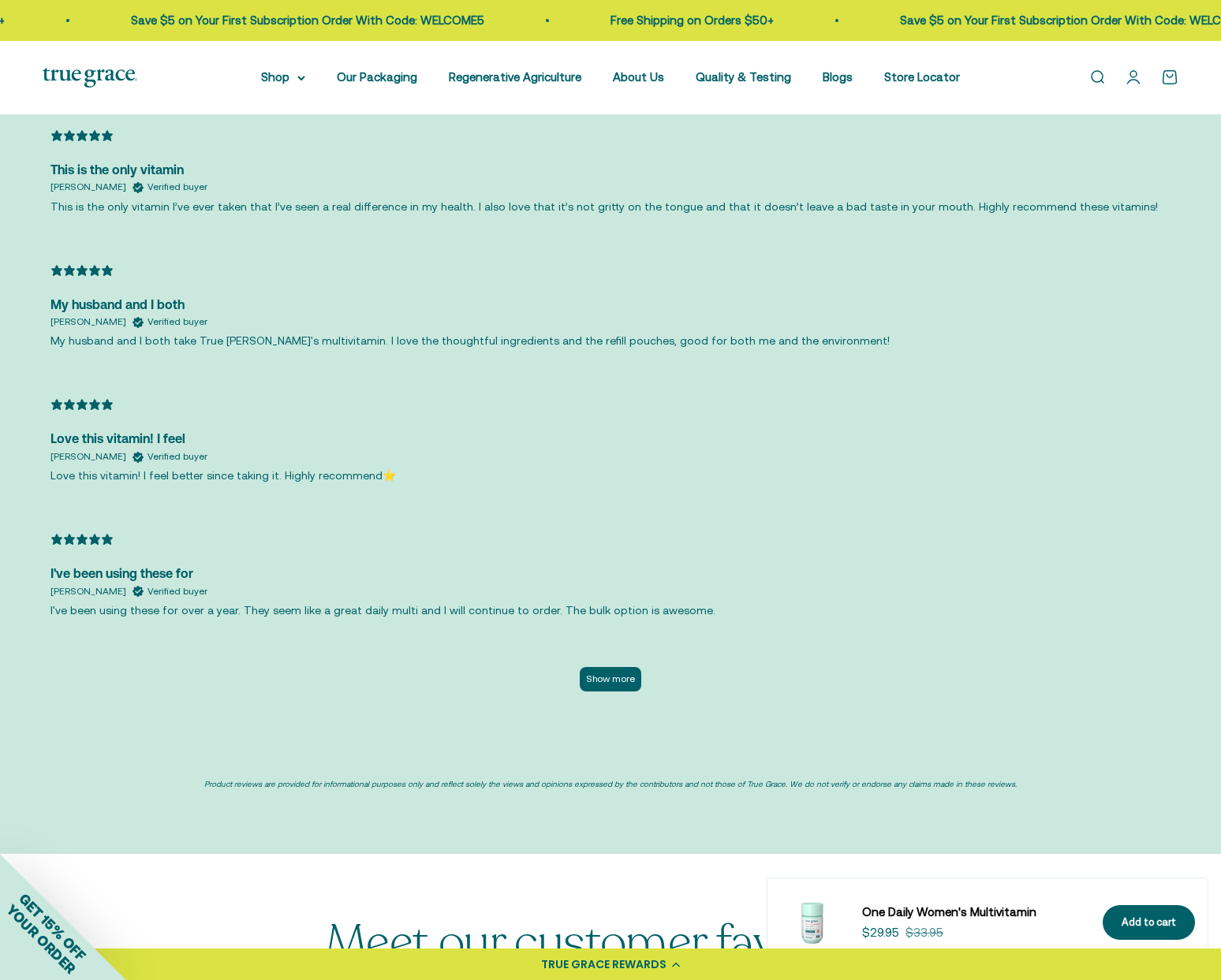
scroll to position [3329, 0]
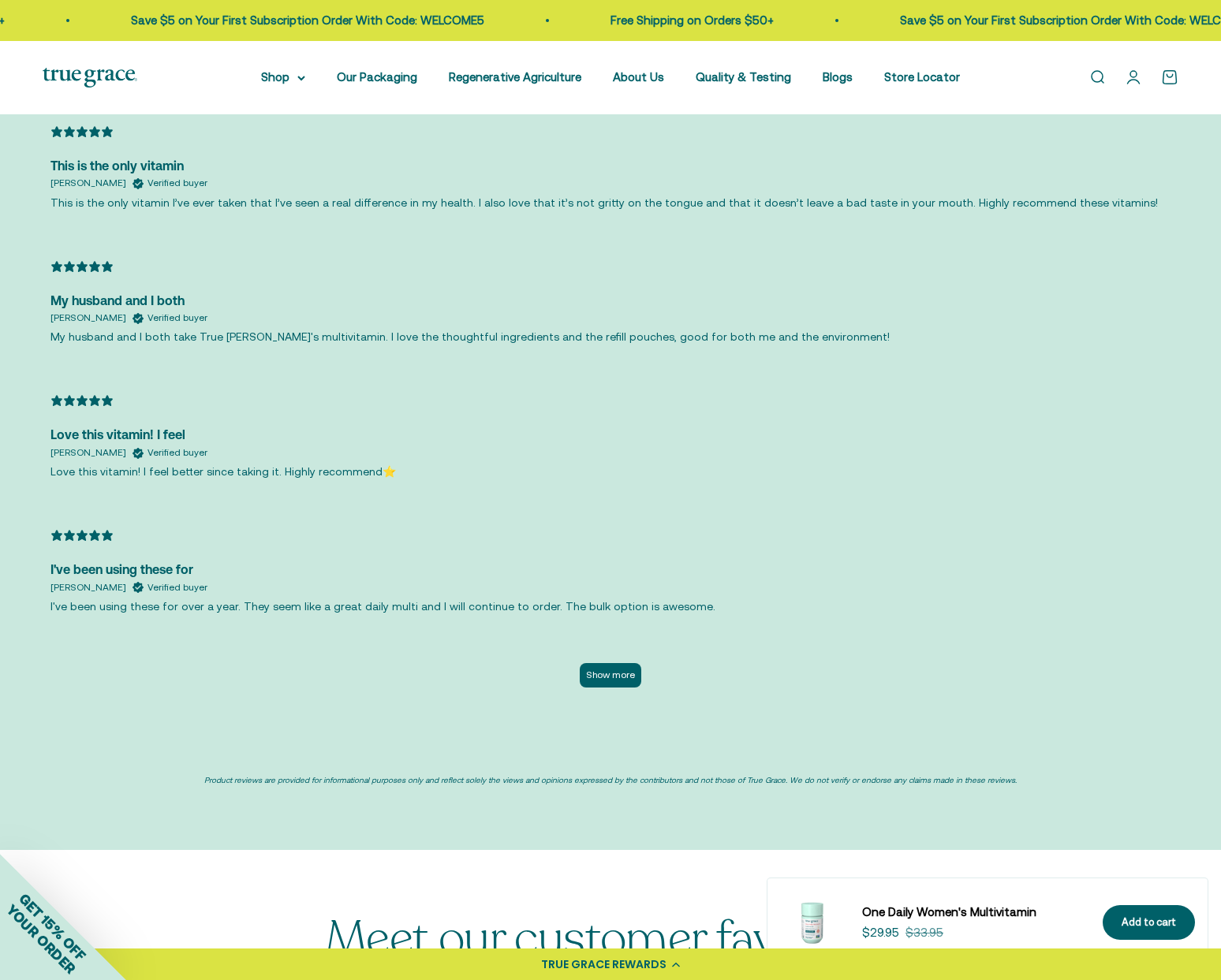
click at [598, 674] on button "Show more" at bounding box center [610, 675] width 61 height 25
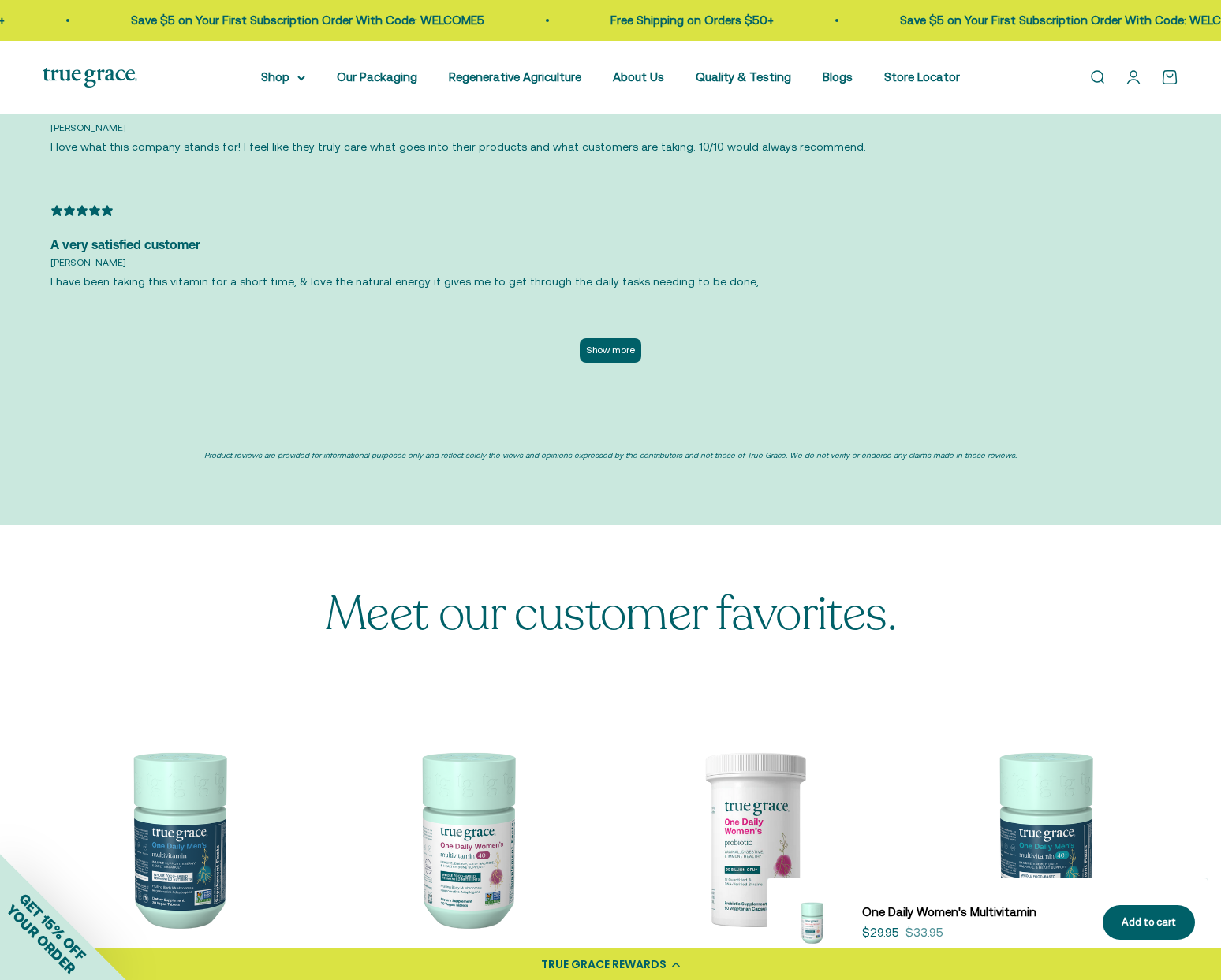
scroll to position [4360, 0]
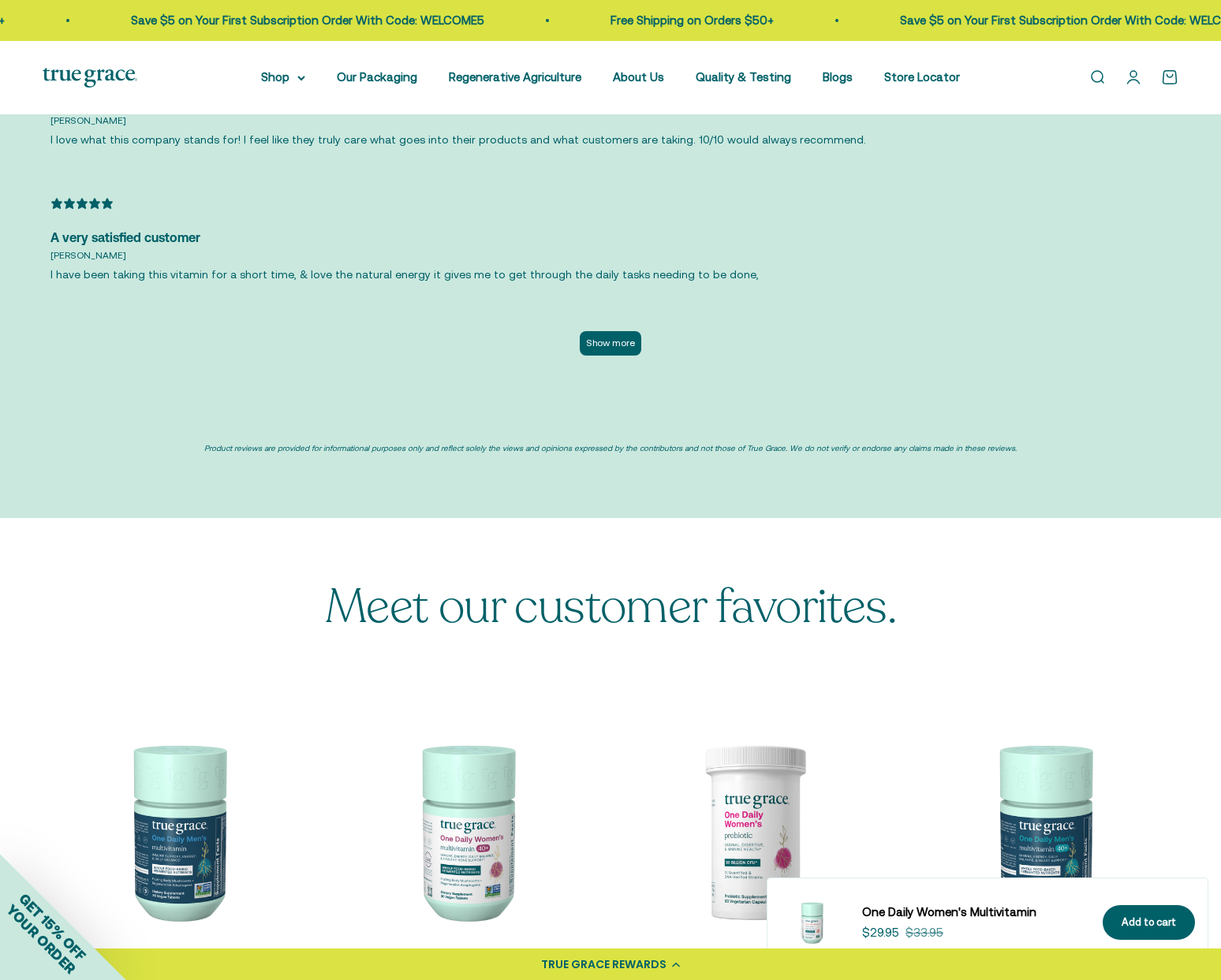
click at [972, 343] on div "Show more" at bounding box center [610, 350] width 1120 height 41
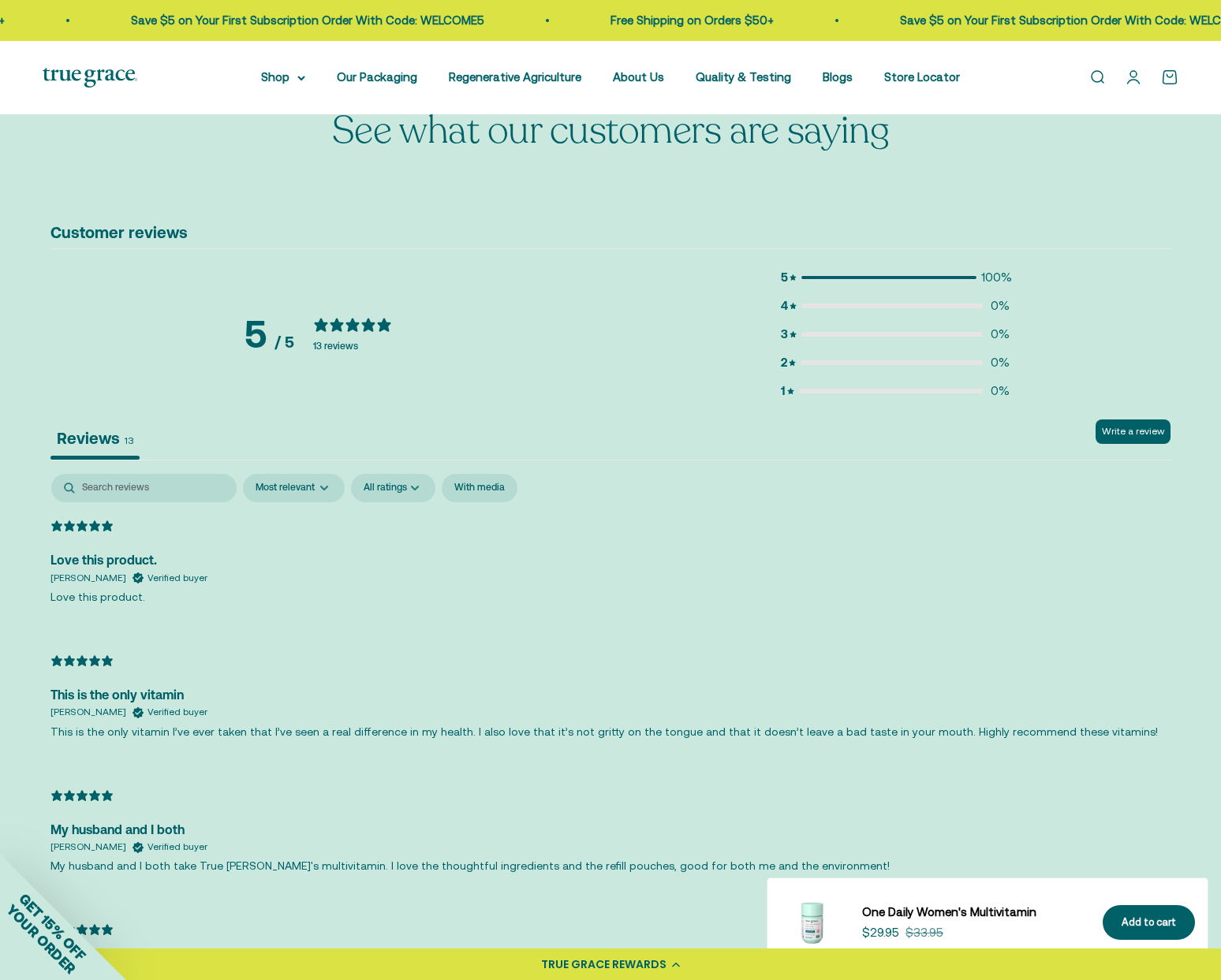
scroll to position [2704, 0]
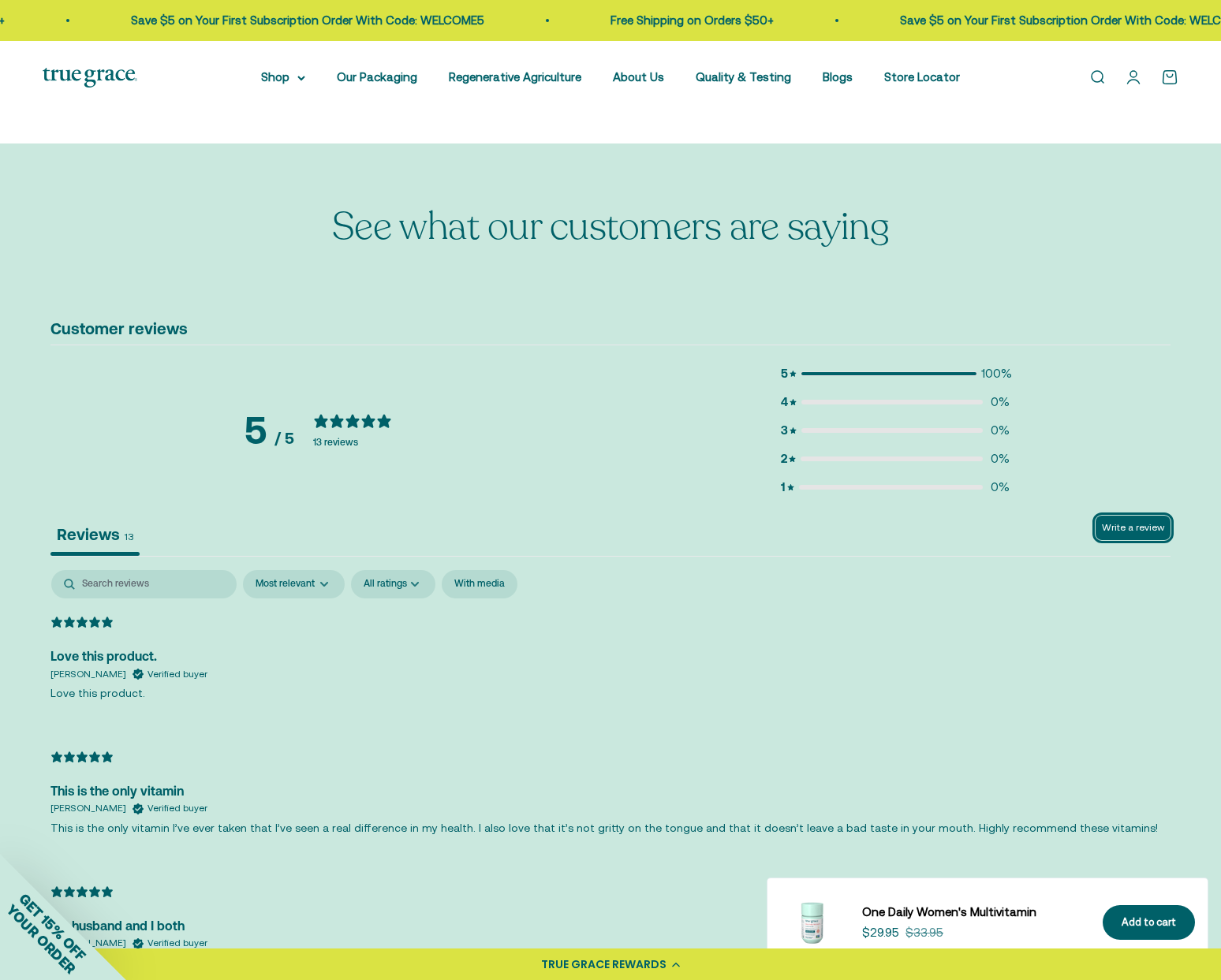
click at [1148, 529] on button "Write a review" at bounding box center [1133, 528] width 75 height 25
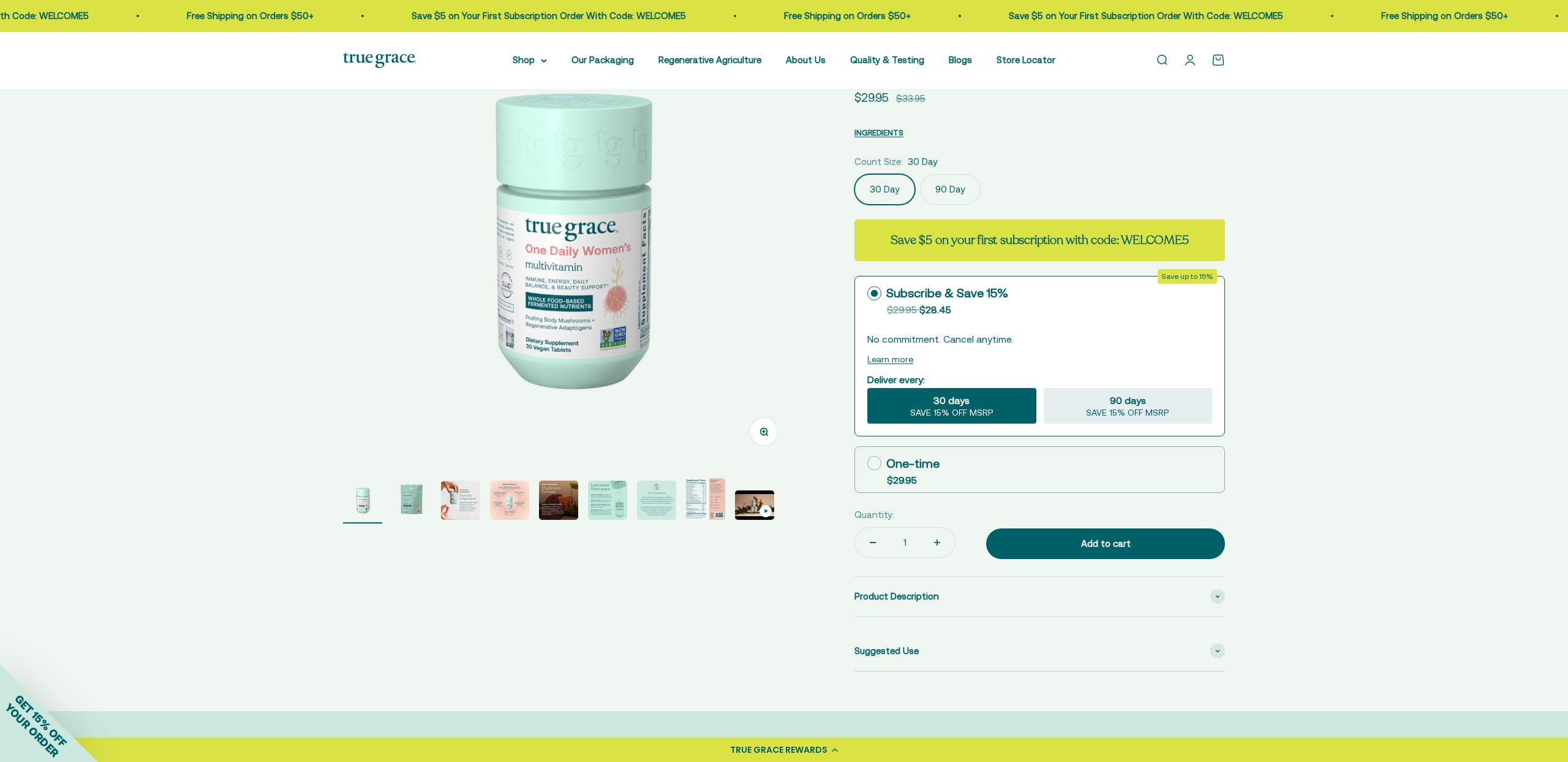
scroll to position [0, 0]
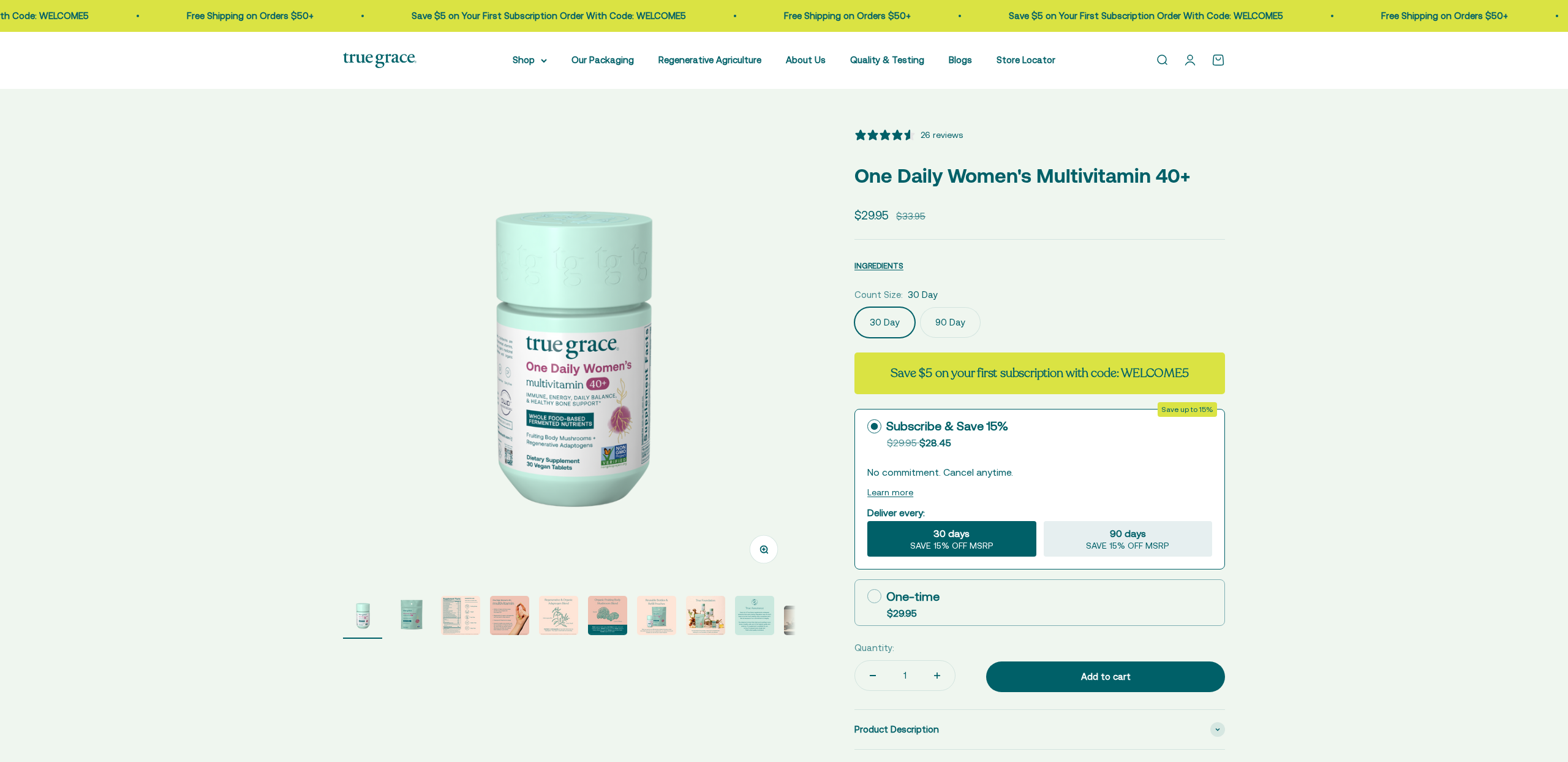
select select "3"
